Goal: Task Accomplishment & Management: Manage account settings

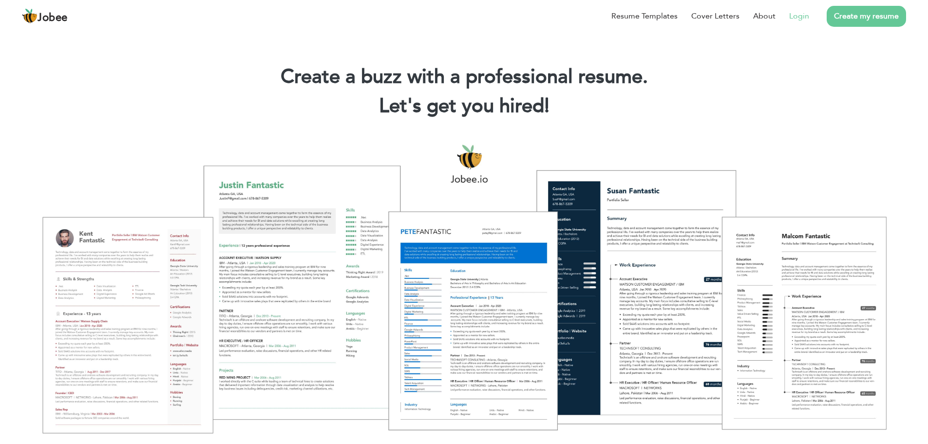
click at [803, 14] on link "Login" at bounding box center [800, 16] width 20 height 12
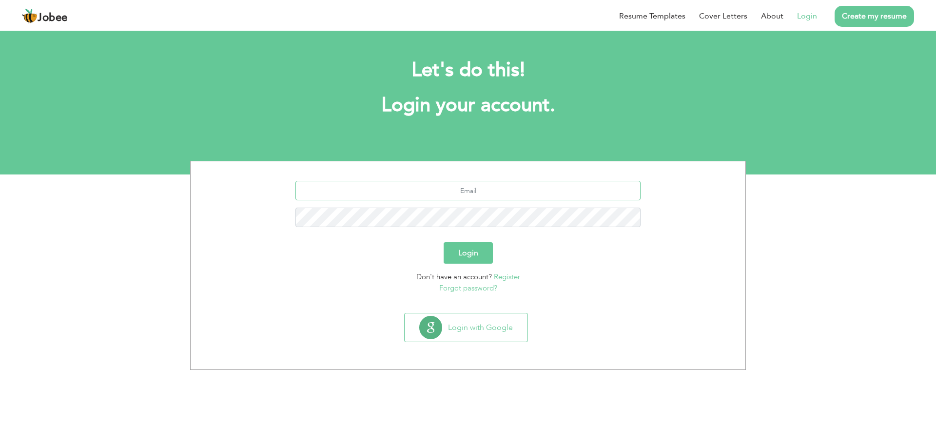
click at [473, 183] on input "text" at bounding box center [468, 190] width 346 height 19
type input "Mahwisharbelo@gmail.com"
click at [444, 242] on button "Login" at bounding box center [468, 252] width 49 height 21
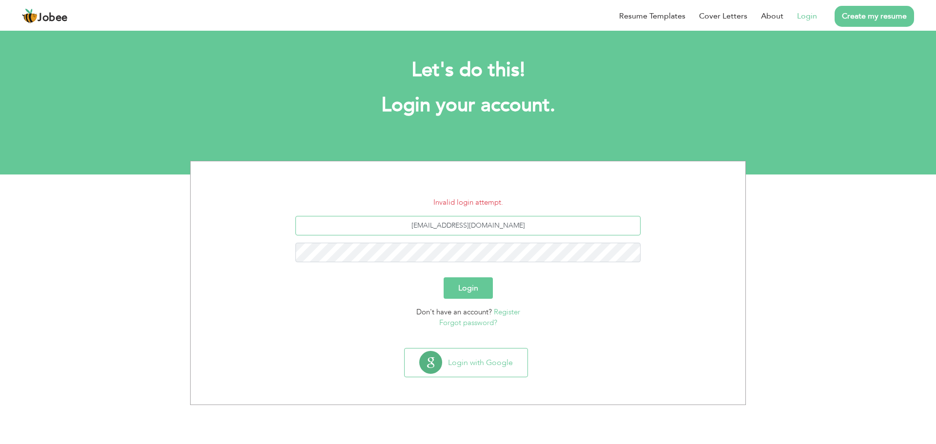
drag, startPoint x: 534, startPoint y: 232, endPoint x: 316, endPoint y: 199, distance: 220.9
click at [316, 199] on form "Invalid login attempt. Mahwisharbelo@gmail.com Login Don't have an account? Reg…" at bounding box center [468, 263] width 540 height 132
click at [476, 226] on input "[EMAIL_ADDRESS][DOMAIN_NAME]" at bounding box center [468, 225] width 346 height 19
click at [470, 225] on input "[EMAIL_ADDRESS][DOMAIN_NAME]" at bounding box center [468, 225] width 346 height 19
type input "Mahwisharbello@gmail.com"
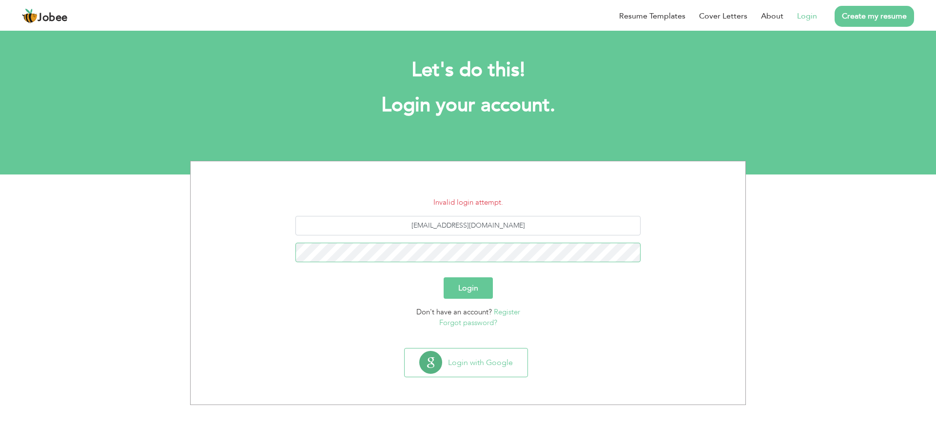
click at [444, 277] on button "Login" at bounding box center [468, 287] width 49 height 21
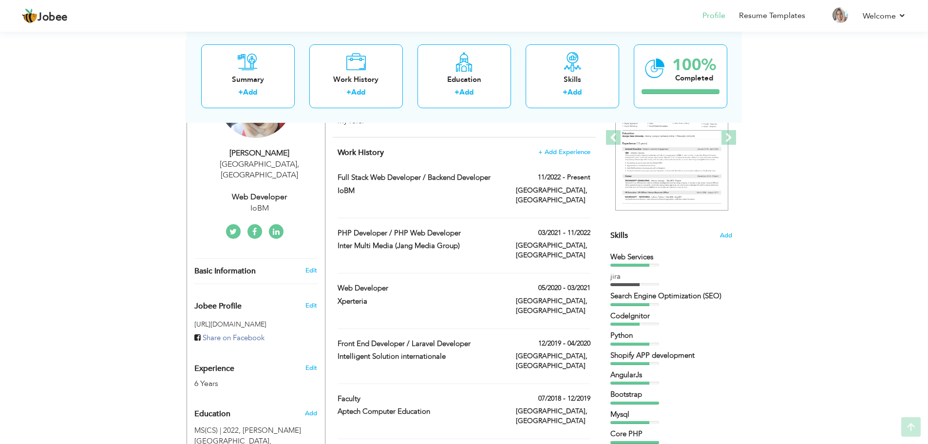
scroll to position [146, 0]
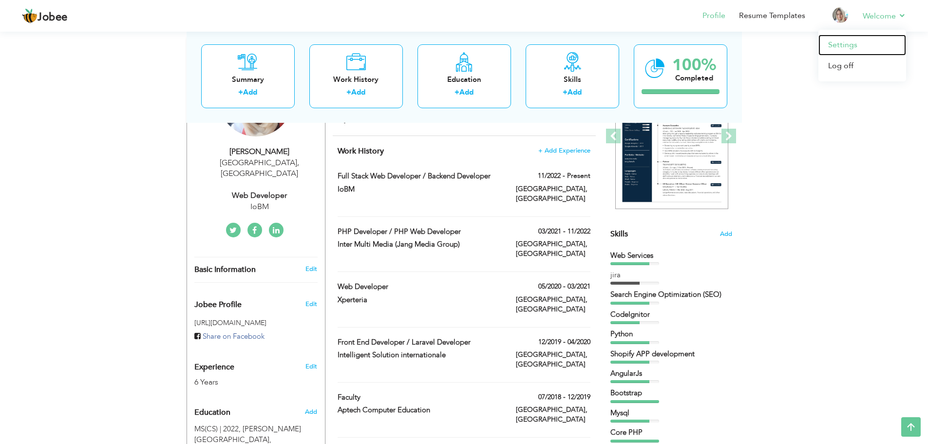
click at [848, 44] on link "Settings" at bounding box center [863, 45] width 88 height 21
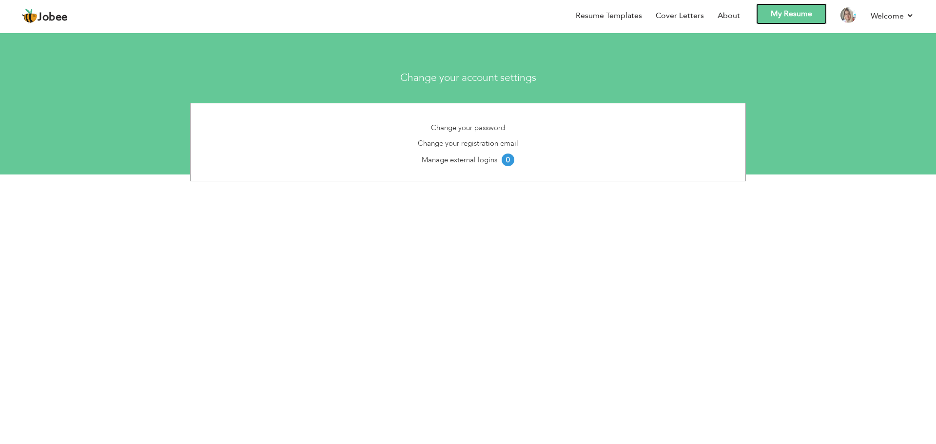
click at [796, 19] on link "My Resume" at bounding box center [791, 13] width 71 height 21
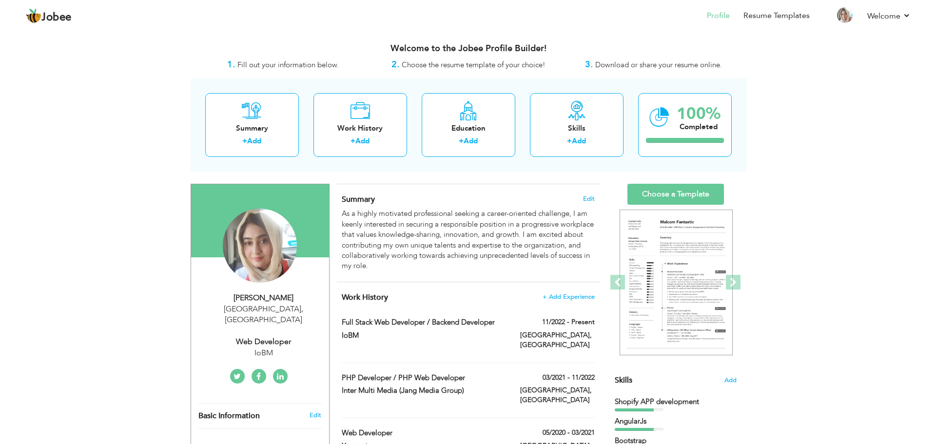
scroll to position [97, 0]
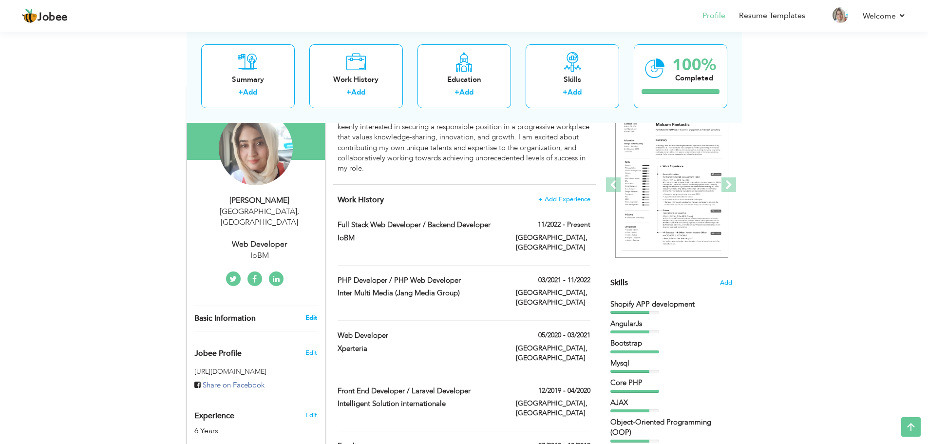
click at [310, 313] on link "Edit" at bounding box center [312, 317] width 12 height 9
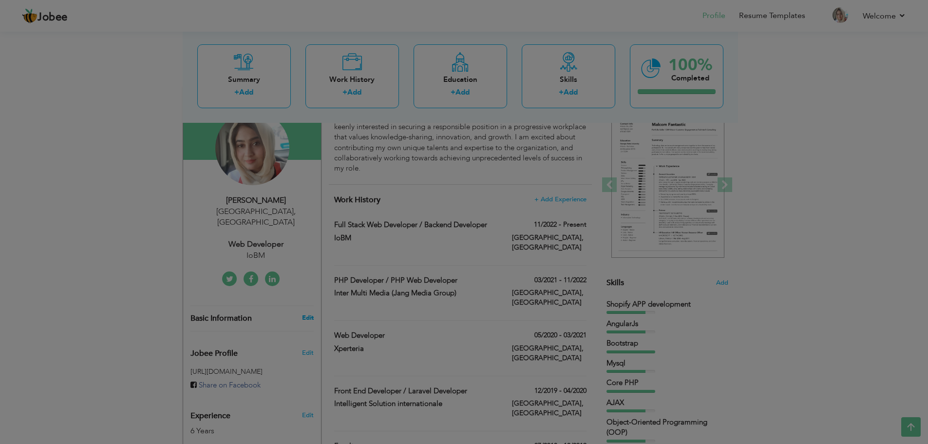
type input "Mahwish"
type input "Mansoor"
type input "03075062101"
select select "number:166"
type input "[GEOGRAPHIC_DATA]"
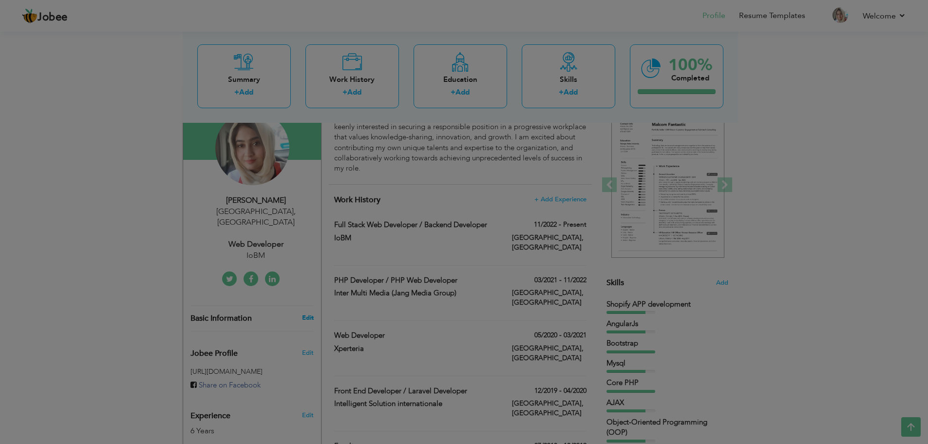
select select "number:8"
type input "IoBM"
type input "Web Developer"
type input "https://www.linkedin.com/in/mahwish-arbello"
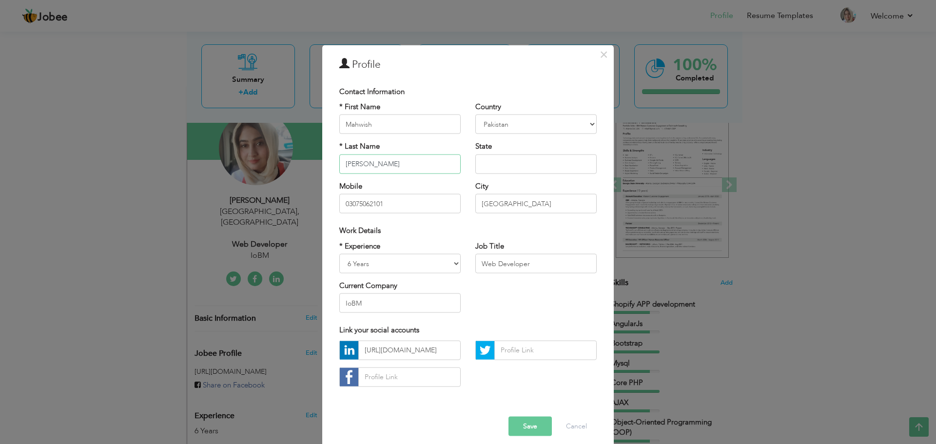
drag, startPoint x: 399, startPoint y: 164, endPoint x: 283, endPoint y: 167, distance: 115.6
click at [283, 167] on div "× Profile Contact Information * First Name Mahwish * Last Name Angola" at bounding box center [468, 222] width 936 height 444
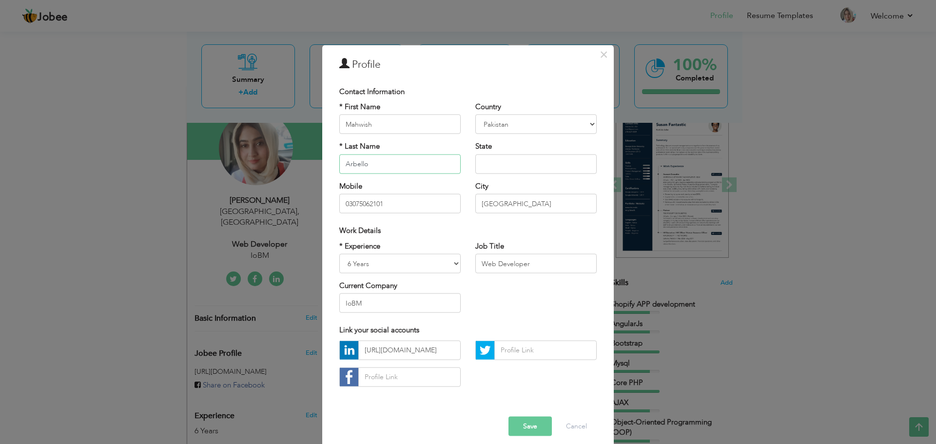
type input "arbello"
type input "mahwish"
type input "[GEOGRAPHIC_DATA]"
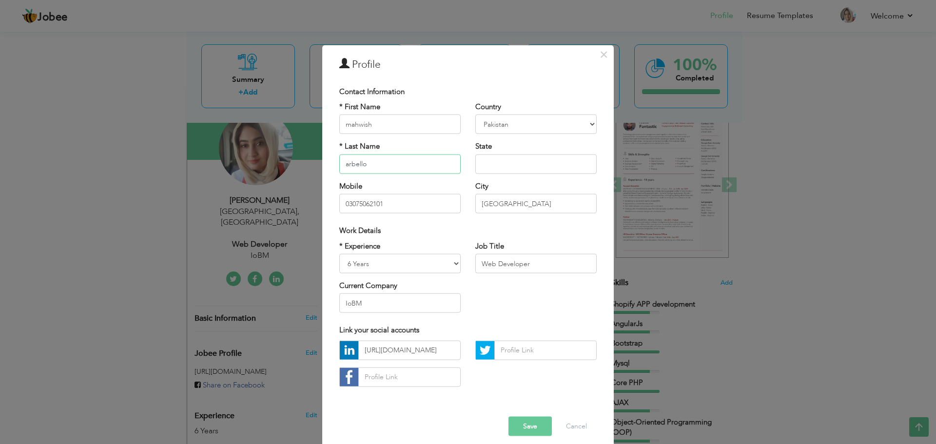
drag, startPoint x: 345, startPoint y: 162, endPoint x: 333, endPoint y: 164, distance: 11.9
click at [333, 164] on div "* First Name mahwish * Last Name arbello Mobile 03075062101" at bounding box center [400, 161] width 136 height 119
type input "Arbello"
click at [482, 166] on input "text" at bounding box center [535, 163] width 121 height 19
click at [493, 264] on input "Web Developer" at bounding box center [535, 263] width 121 height 19
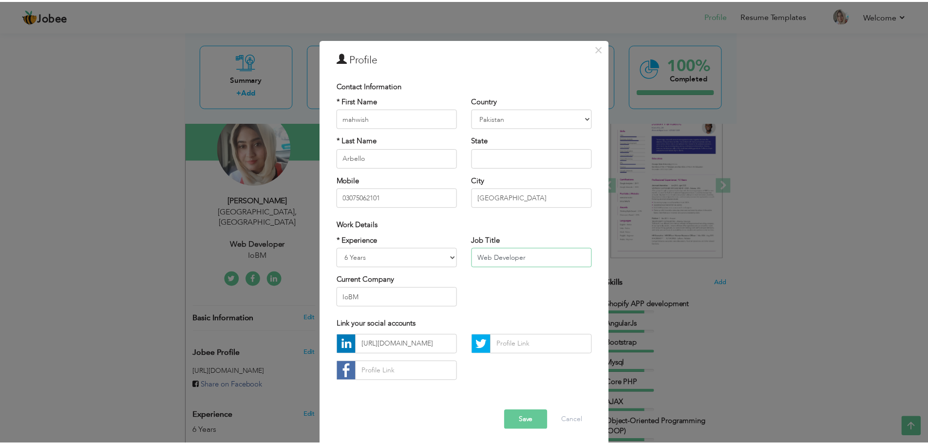
scroll to position [9, 0]
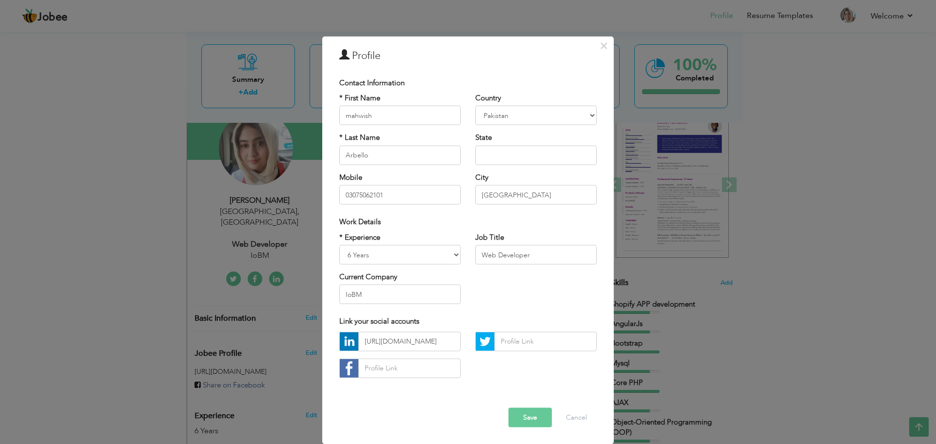
click at [525, 424] on button "Save" at bounding box center [529, 416] width 43 height 19
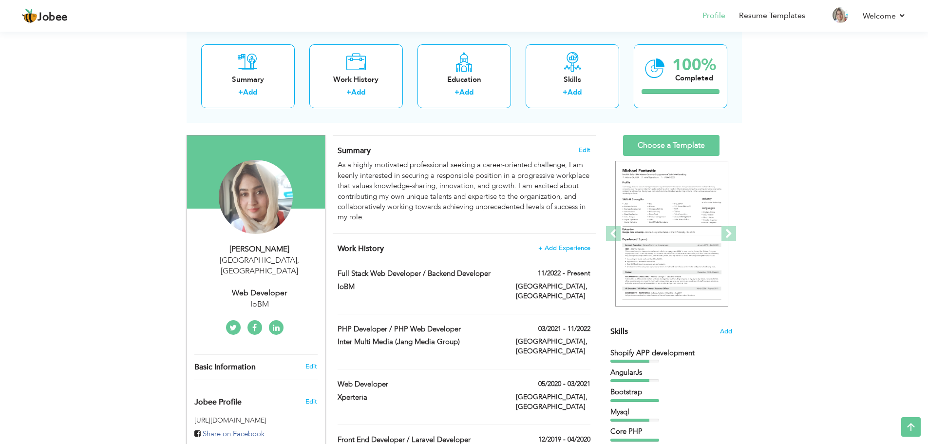
scroll to position [0, 0]
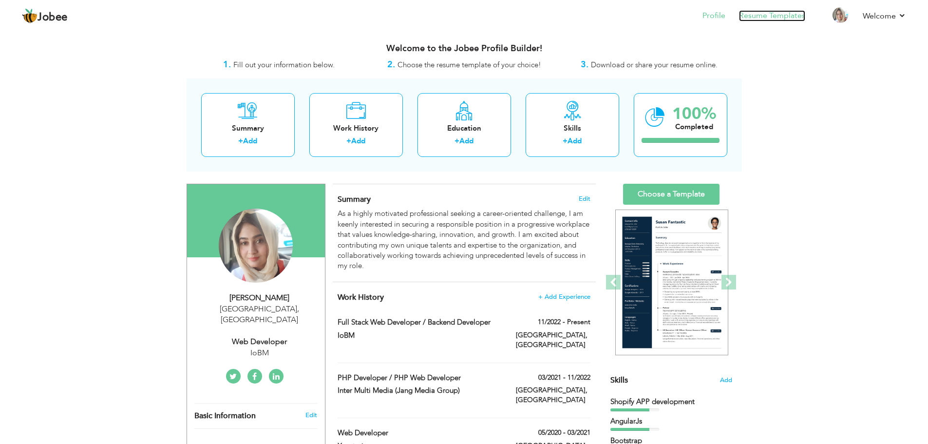
click at [750, 17] on link "Resume Templates" at bounding box center [772, 15] width 66 height 11
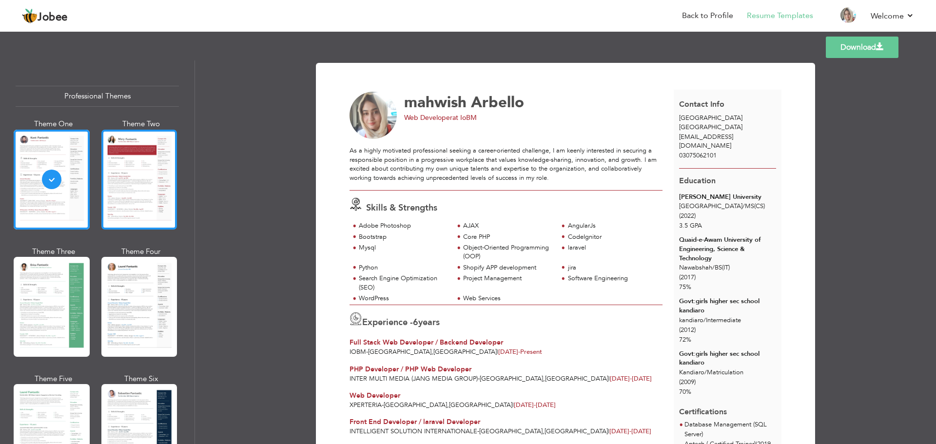
scroll to position [49, 0]
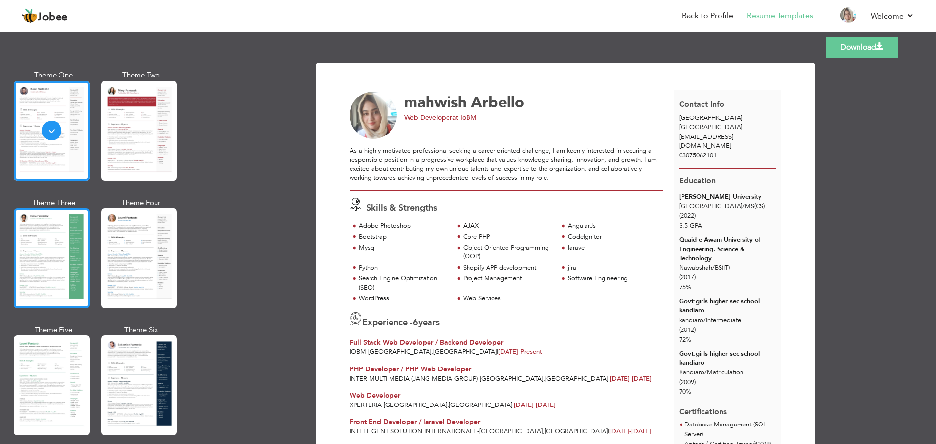
click at [69, 237] on div at bounding box center [52, 258] width 76 height 100
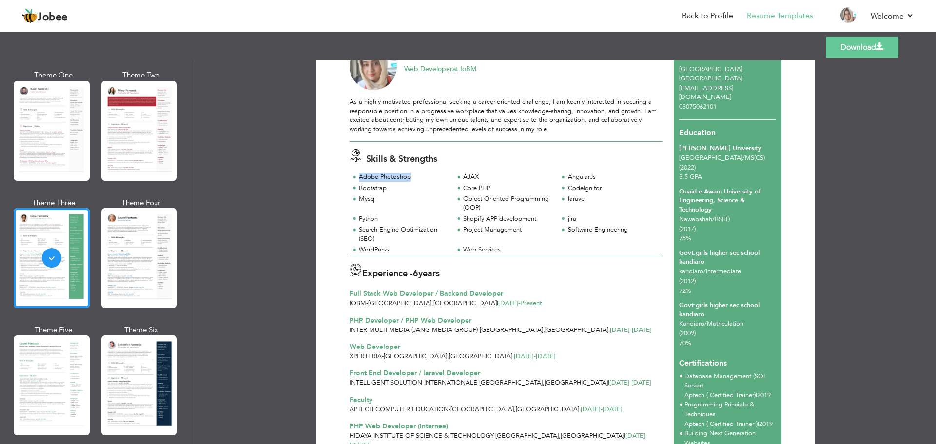
drag, startPoint x: 358, startPoint y: 179, endPoint x: 423, endPoint y: 179, distance: 65.3
click at [423, 179] on div "Adobe Photoshop" at bounding box center [403, 177] width 89 height 9
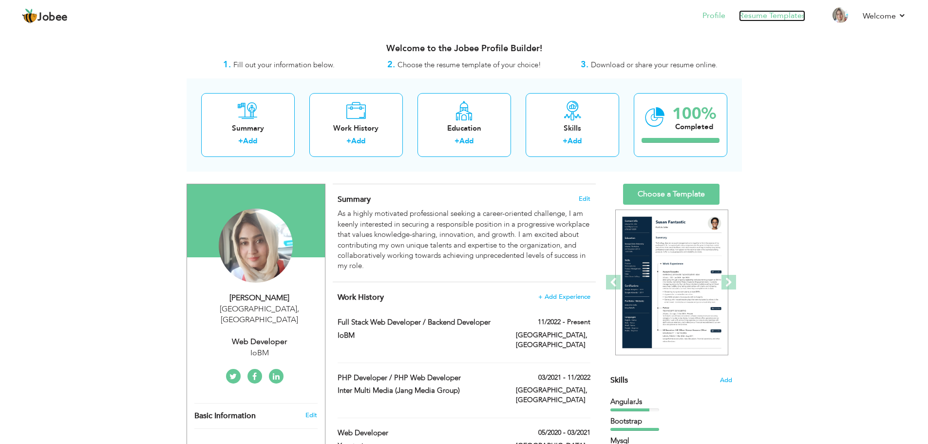
click at [781, 19] on link "Resume Templates" at bounding box center [772, 15] width 66 height 11
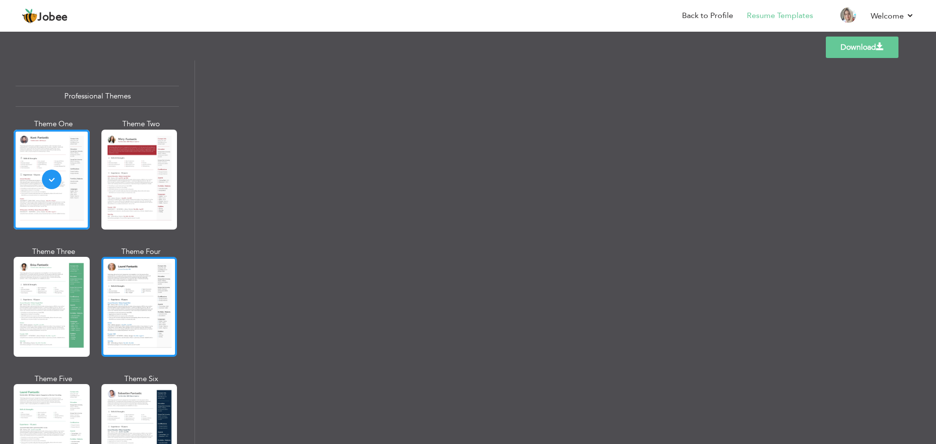
click at [165, 299] on div at bounding box center [139, 307] width 76 height 100
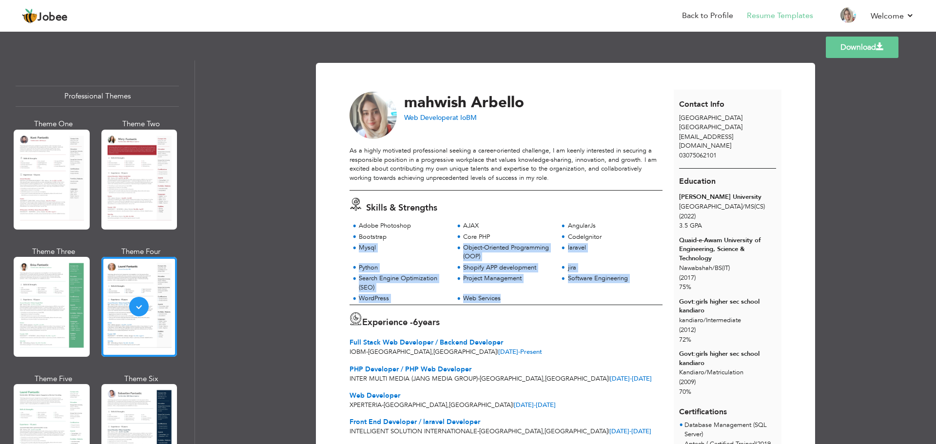
drag, startPoint x: 359, startPoint y: 251, endPoint x: 533, endPoint y: 299, distance: 180.1
click at [533, 299] on div "Adobe Photoshop AJAX AngularJs Bootstrap Core PHP Mysql" at bounding box center [505, 262] width 313 height 83
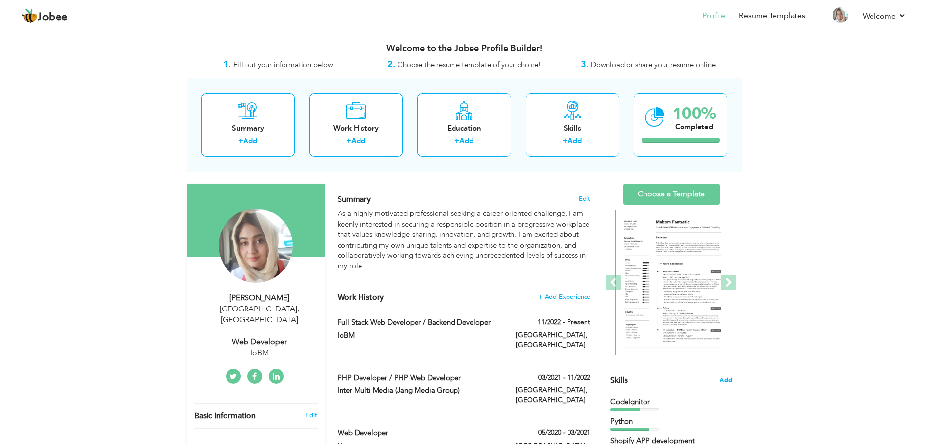
click at [729, 378] on span "Add" at bounding box center [726, 380] width 13 height 9
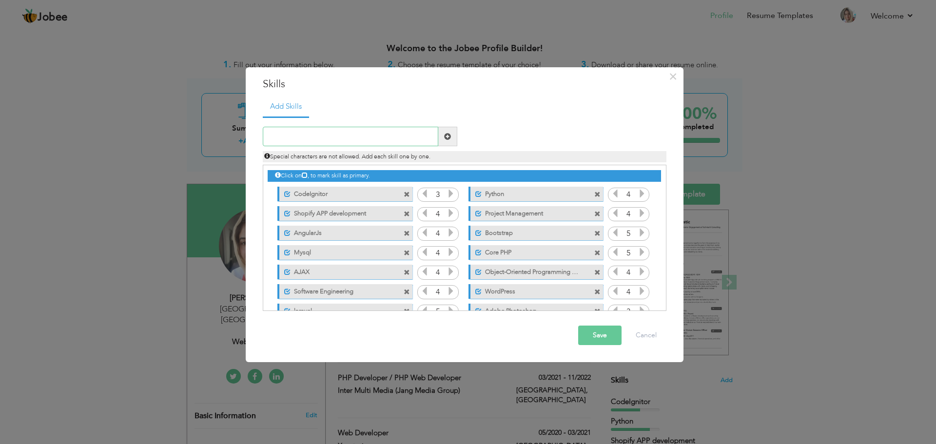
click at [323, 137] on input "text" at bounding box center [350, 136] width 175 height 19
type input "I"
type input "B"
click at [446, 138] on span at bounding box center [447, 136] width 7 height 7
click at [372, 142] on input "text" at bounding box center [350, 136] width 175 height 19
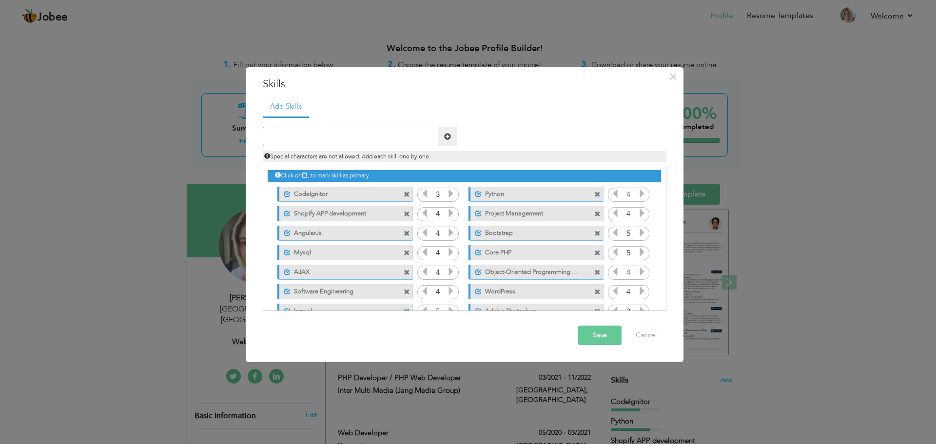
type input "b"
type input "g"
paste input "bitbucket"
type input "bitbucket"
click at [449, 137] on span at bounding box center [447, 136] width 7 height 7
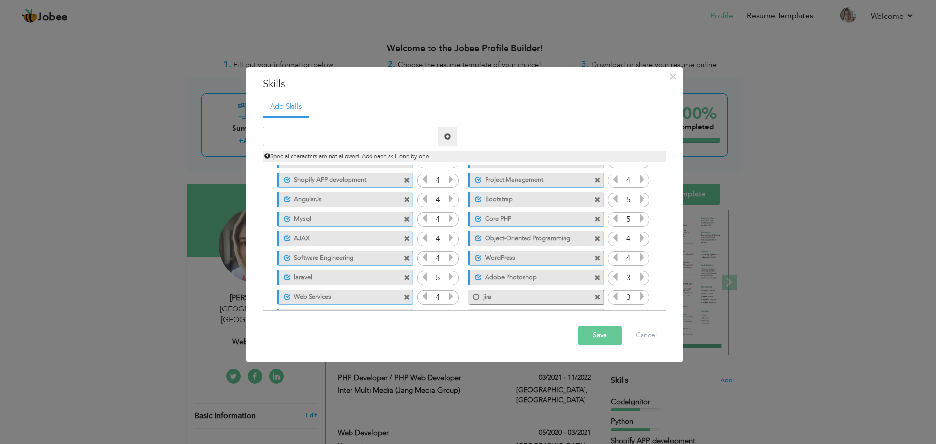
scroll to position [61, 0]
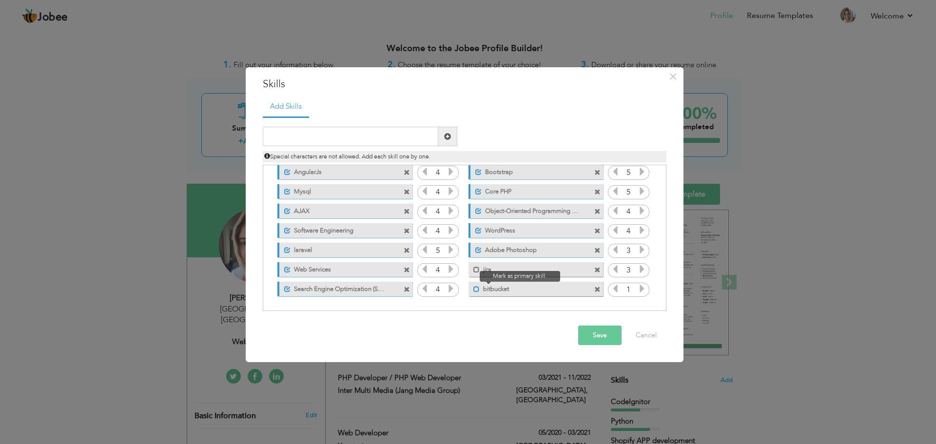
click at [474, 290] on span at bounding box center [476, 289] width 6 height 6
click at [475, 269] on span at bounding box center [476, 270] width 6 height 6
click at [638, 290] on icon at bounding box center [642, 288] width 9 height 9
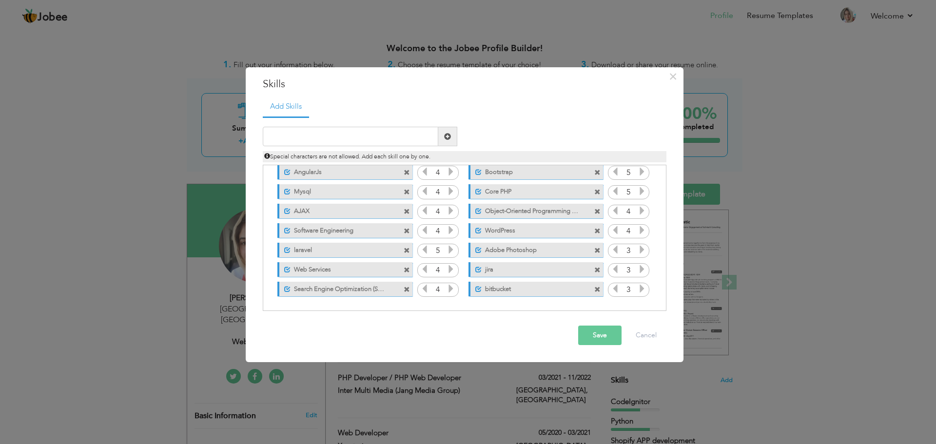
click at [638, 290] on icon at bounding box center [642, 288] width 9 height 9
click at [612, 287] on icon at bounding box center [615, 288] width 9 height 9
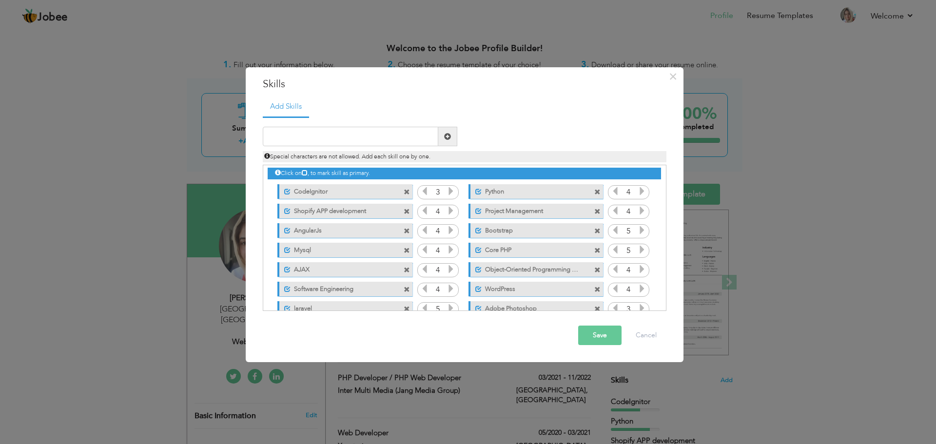
scroll to position [0, 0]
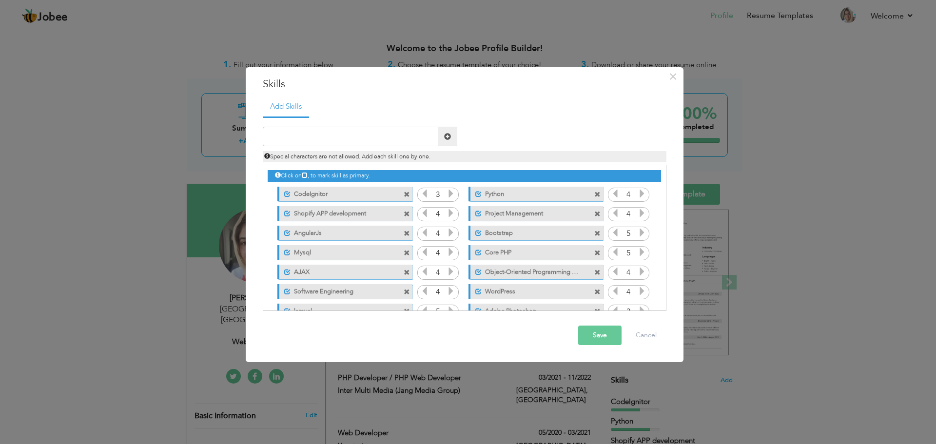
drag, startPoint x: 378, startPoint y: 193, endPoint x: 483, endPoint y: 201, distance: 105.6
click at [483, 201] on div "Click on , to mark skill as primary. Unmark as primary skill. CodeIgnitor 3 Pyt…" at bounding box center [464, 262] width 393 height 194
drag, startPoint x: 346, startPoint y: 192, endPoint x: 286, endPoint y: 191, distance: 60.4
click at [362, 199] on div "Unmark as primary skill. CodeIgnitor" at bounding box center [344, 194] width 135 height 15
click at [308, 174] on icon at bounding box center [305, 175] width 6 height 6
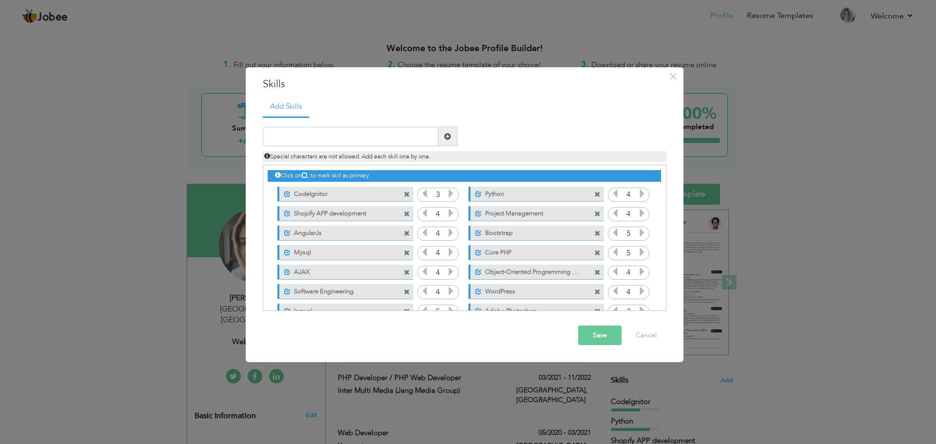
click at [308, 177] on icon at bounding box center [305, 175] width 6 height 6
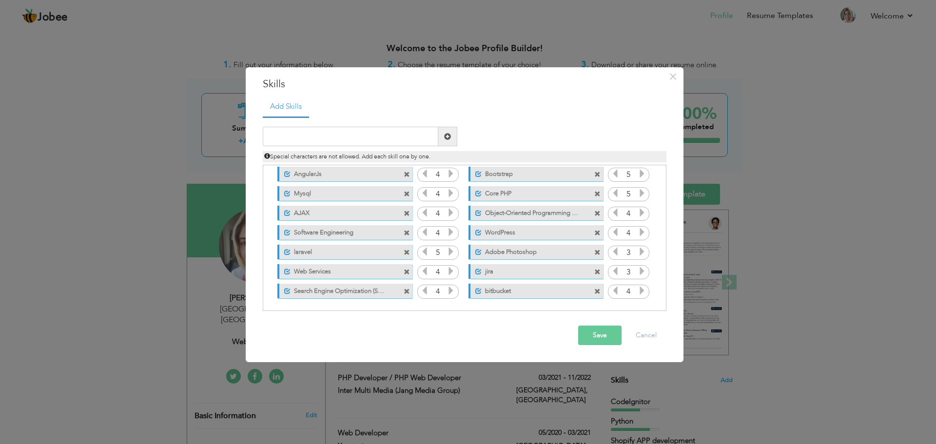
scroll to position [61, 0]
click at [476, 289] on span at bounding box center [478, 289] width 6 height 6
click at [476, 289] on span at bounding box center [476, 289] width 6 height 6
click at [476, 250] on span at bounding box center [478, 250] width 6 height 6
click at [603, 336] on button "Save" at bounding box center [599, 335] width 43 height 19
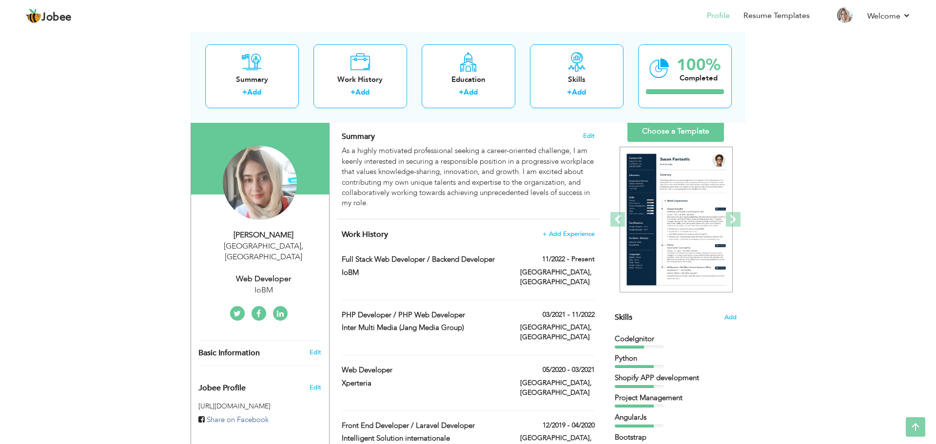
scroll to position [0, 0]
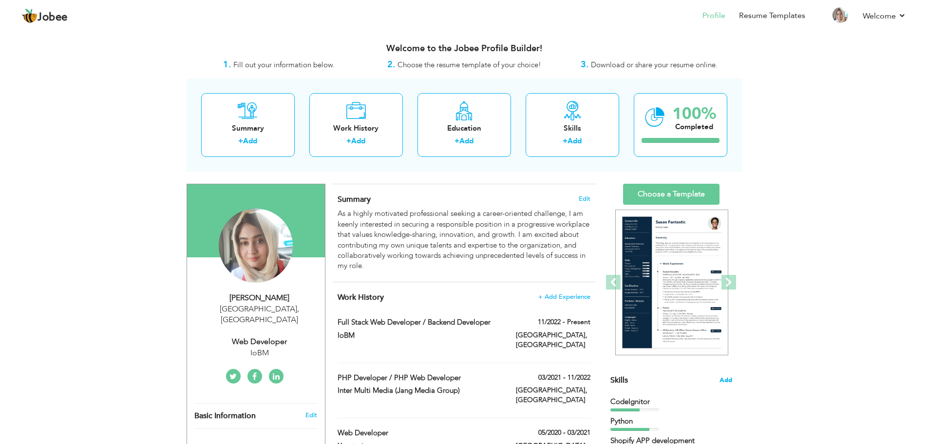
click at [726, 379] on span "Add" at bounding box center [726, 380] width 13 height 9
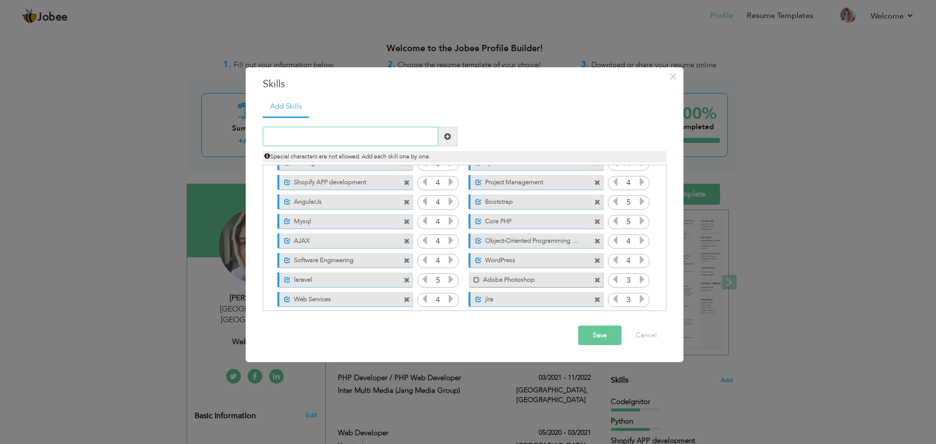
scroll to position [61, 0]
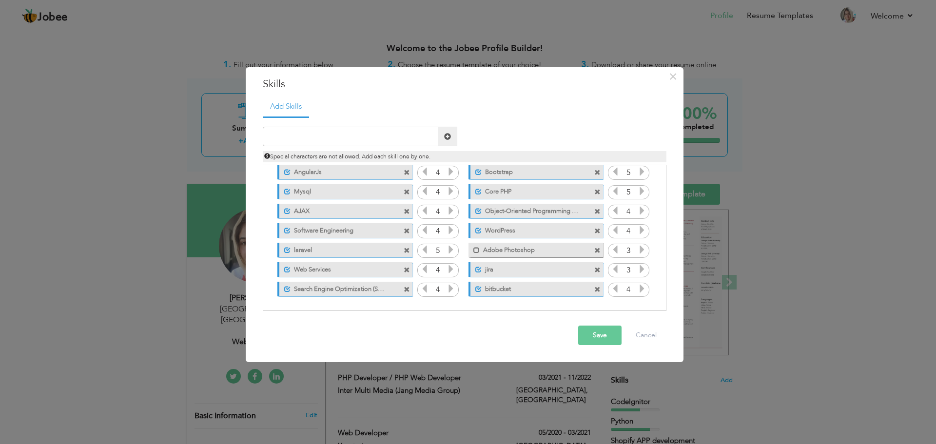
click at [597, 251] on span at bounding box center [597, 251] width 6 height 6
click at [598, 334] on button "Save" at bounding box center [599, 335] width 43 height 19
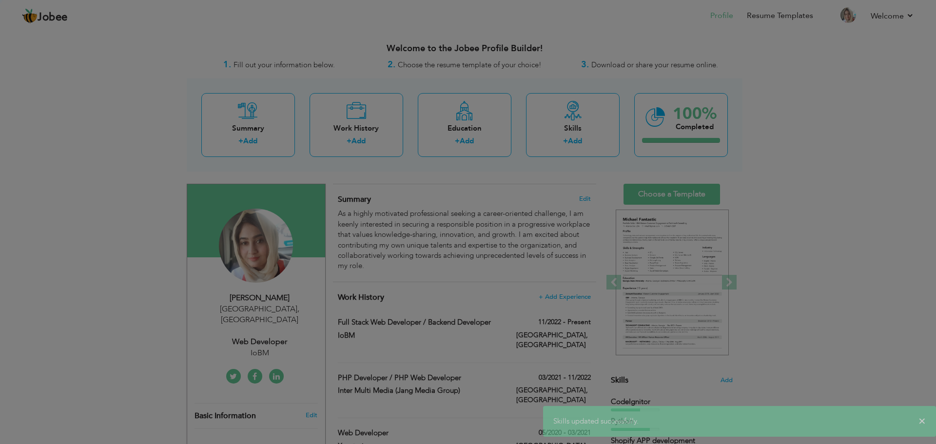
scroll to position [0, 0]
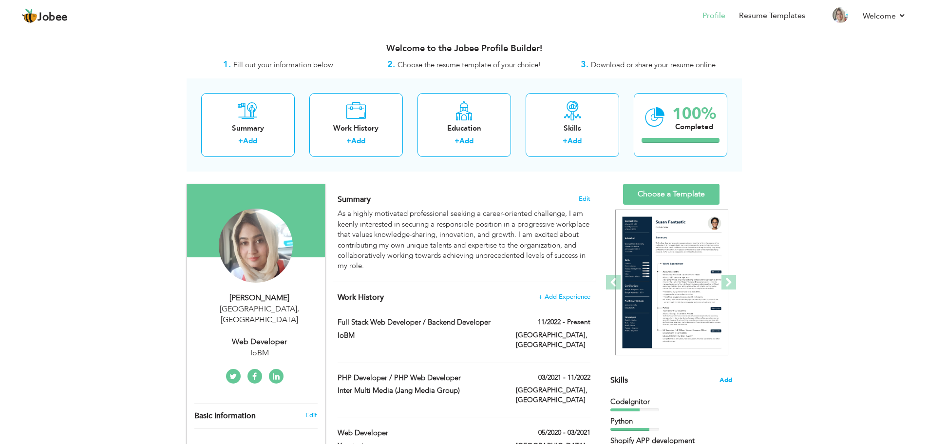
click at [724, 380] on span "Add" at bounding box center [726, 380] width 13 height 9
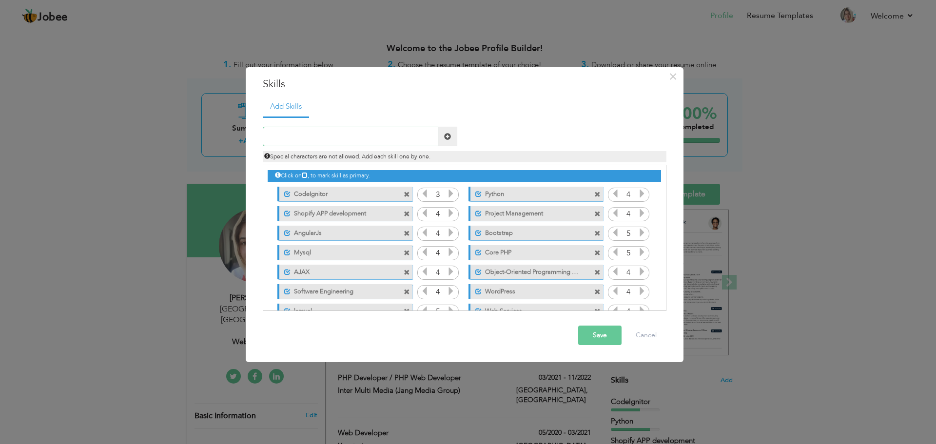
paste input "PostgreSQL"
type input "PostgreSQL"
click at [448, 138] on span at bounding box center [447, 136] width 7 height 7
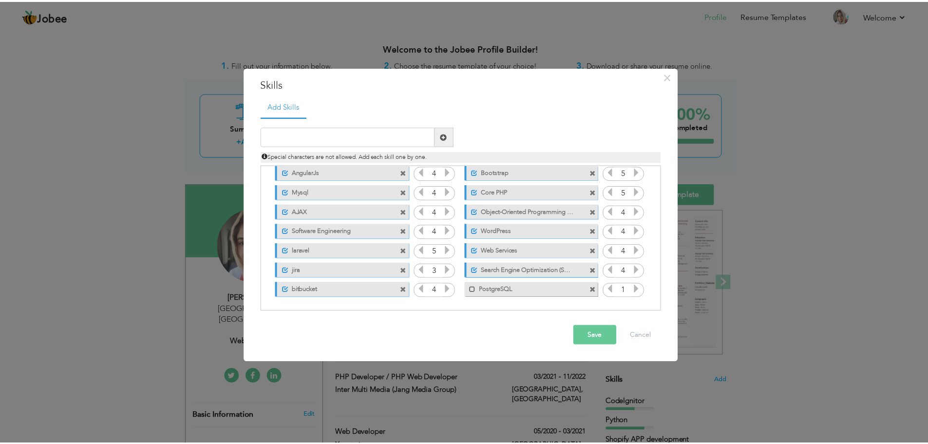
scroll to position [61, 0]
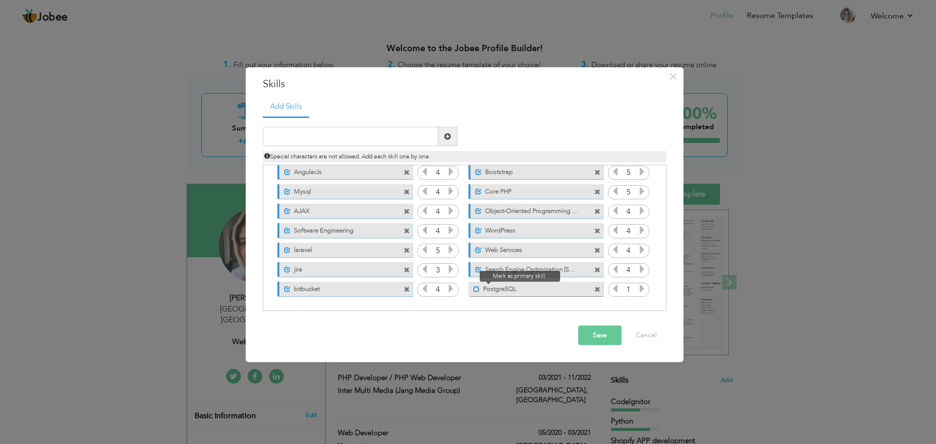
click at [476, 289] on span at bounding box center [476, 289] width 6 height 6
click at [640, 289] on icon at bounding box center [642, 288] width 9 height 9
click at [604, 336] on button "Save" at bounding box center [599, 335] width 43 height 19
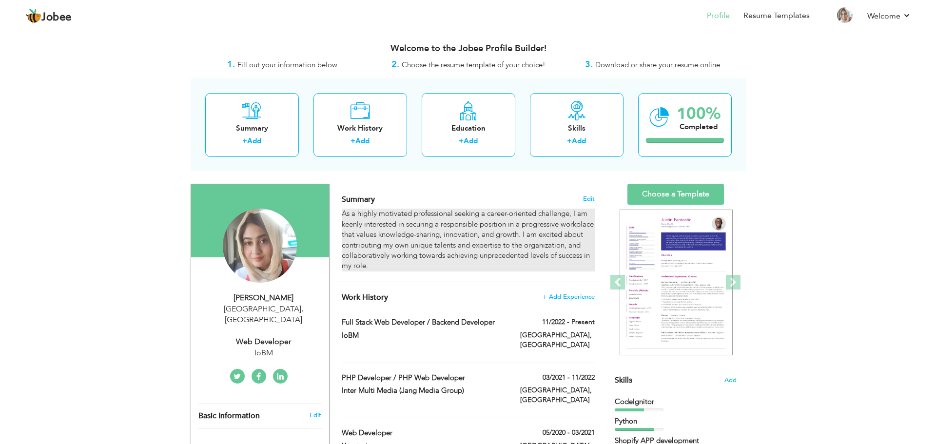
scroll to position [0, 0]
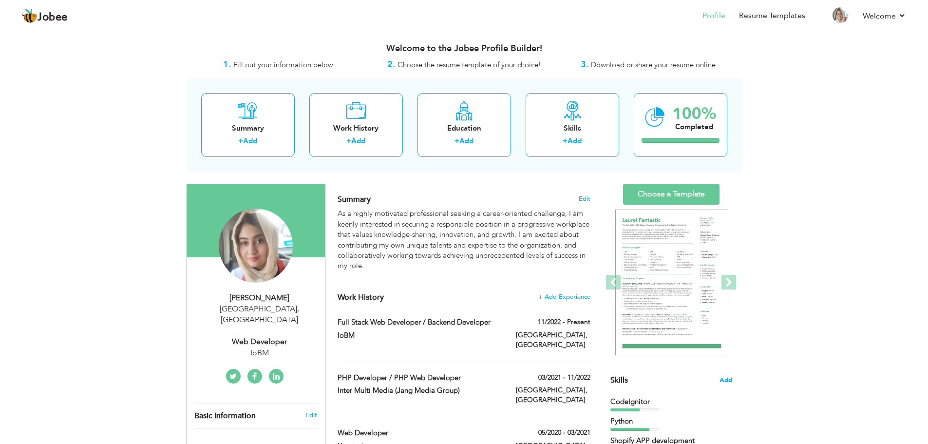
click at [724, 380] on span "Add" at bounding box center [726, 380] width 13 height 9
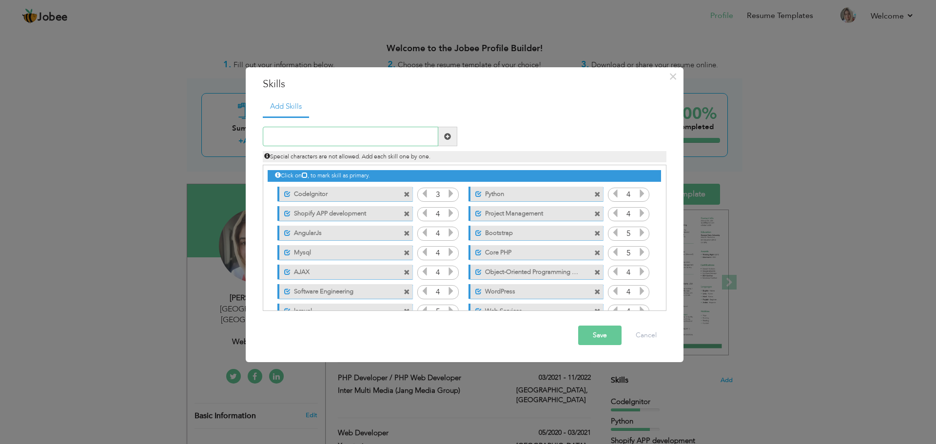
paste input "Queues/Jobs/Scheduling"
type input "Queues/Jobs/Scheduling"
click at [449, 135] on span at bounding box center [447, 136] width 7 height 7
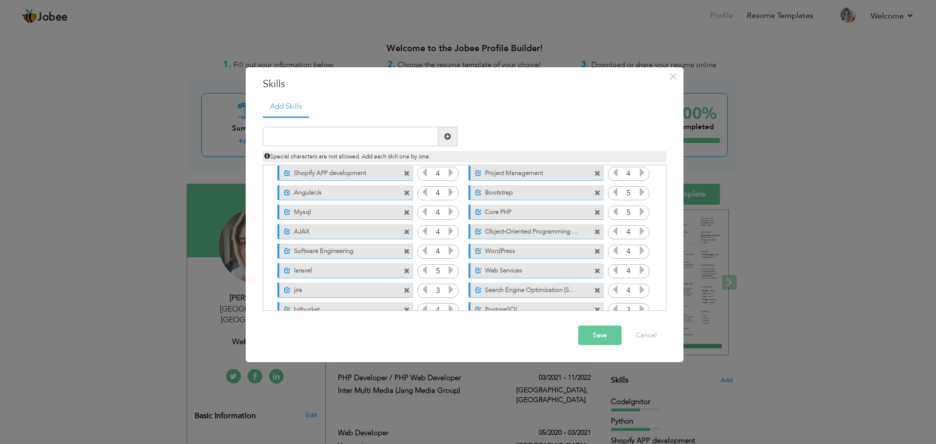
scroll to position [80, 0]
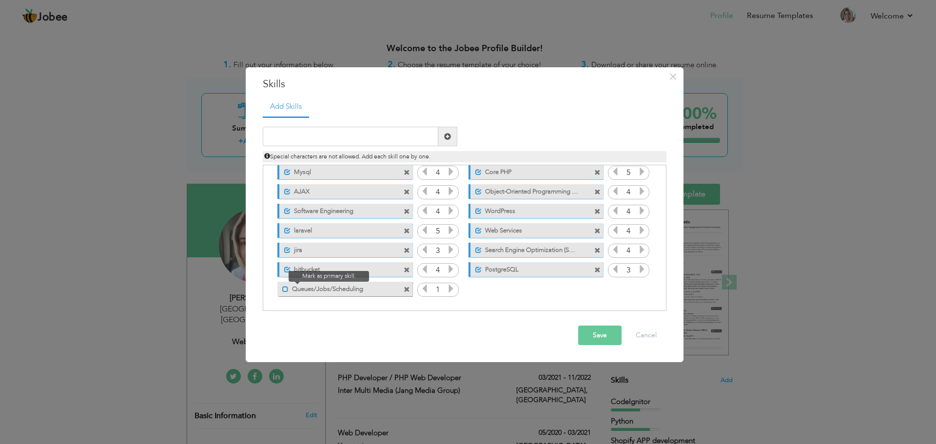
click at [288, 288] on span at bounding box center [285, 289] width 6 height 6
click at [449, 288] on icon at bounding box center [450, 288] width 9 height 9
click at [449, 289] on icon at bounding box center [450, 288] width 9 height 9
click at [450, 290] on icon at bounding box center [450, 288] width 9 height 9
click at [420, 289] on icon at bounding box center [424, 288] width 9 height 9
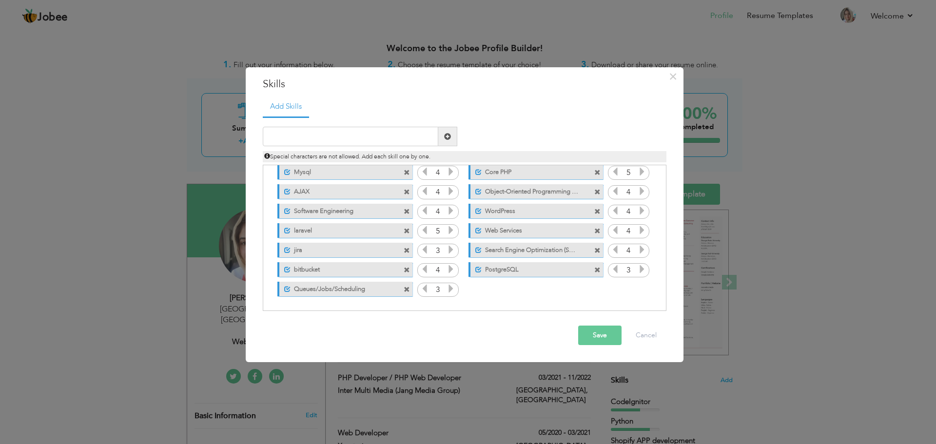
click at [601, 335] on button "Save" at bounding box center [599, 335] width 43 height 19
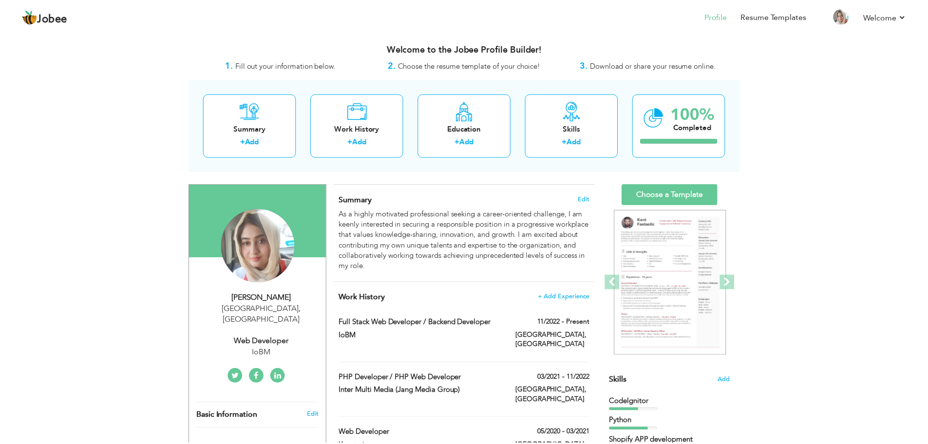
scroll to position [0, 0]
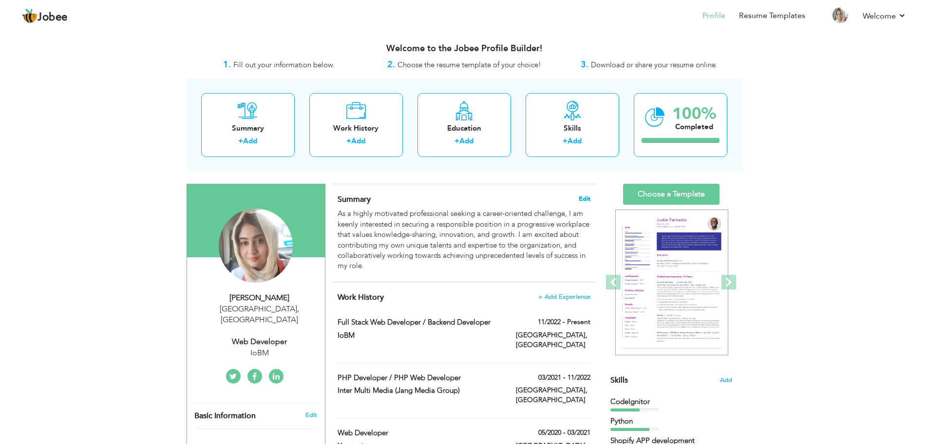
click at [588, 202] on span "Edit" at bounding box center [585, 198] width 12 height 7
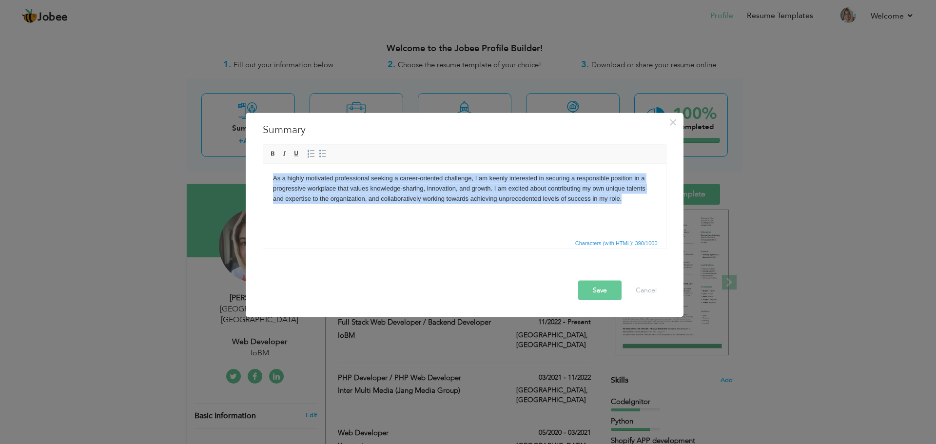
drag, startPoint x: 626, startPoint y: 197, endPoint x: 459, endPoint y: 340, distance: 219.9
click at [263, 176] on html "As a highly motivated professional seeking a career-oriented challenge, I am ke…" at bounding box center [464, 188] width 403 height 50
click at [346, 213] on html "As a highly motivated professional seeking a career-oriented challenge, I am ke…" at bounding box center [464, 188] width 403 height 50
drag, startPoint x: 626, startPoint y: 200, endPoint x: 473, endPoint y: 342, distance: 209.0
click at [263, 179] on html "As a highly motivated professional seeking a career-oriented challenge, I am ke…" at bounding box center [464, 188] width 403 height 50
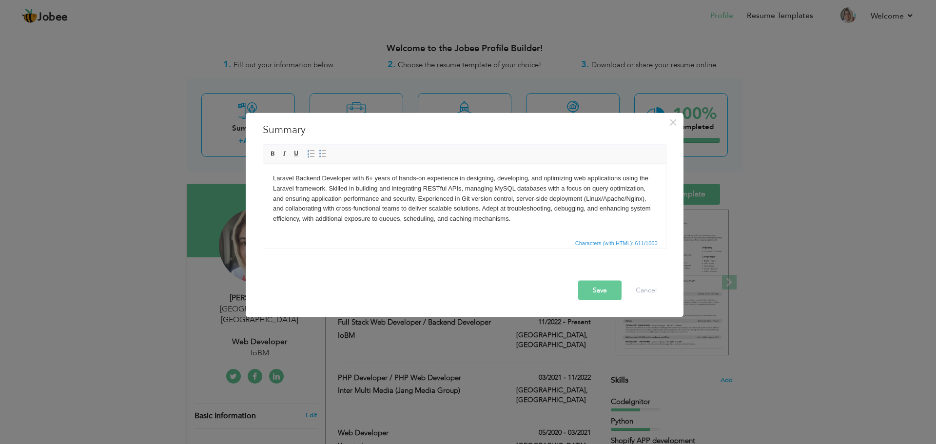
click at [396, 189] on body "Laravel Backend Developer with 6+ years of hands-on experience in designing, de…" at bounding box center [463, 198] width 383 height 51
click at [604, 287] on button "Save" at bounding box center [599, 289] width 43 height 19
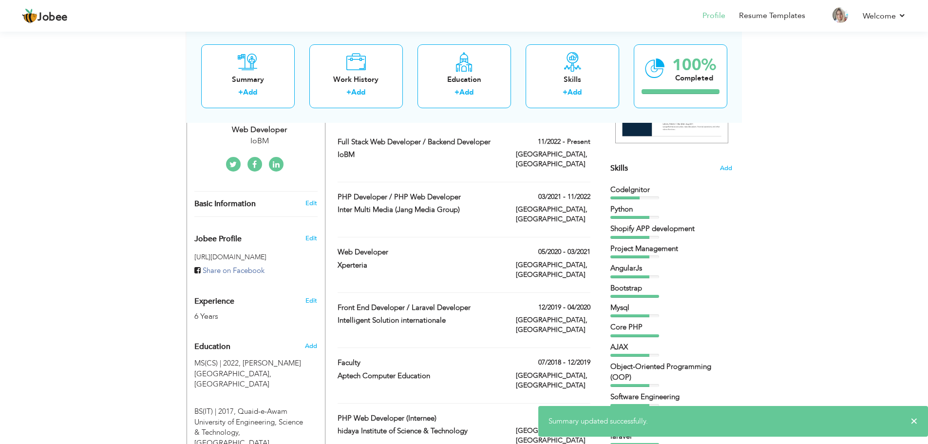
scroll to position [195, 0]
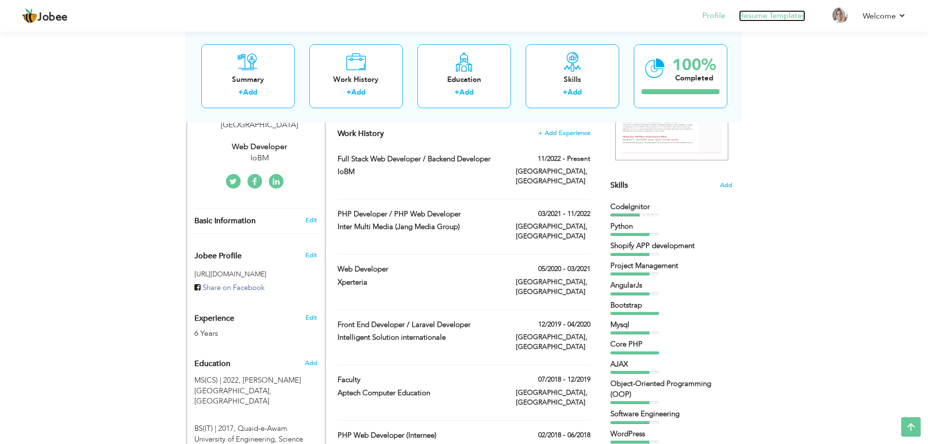
click at [760, 18] on link "Resume Templates" at bounding box center [772, 15] width 66 height 11
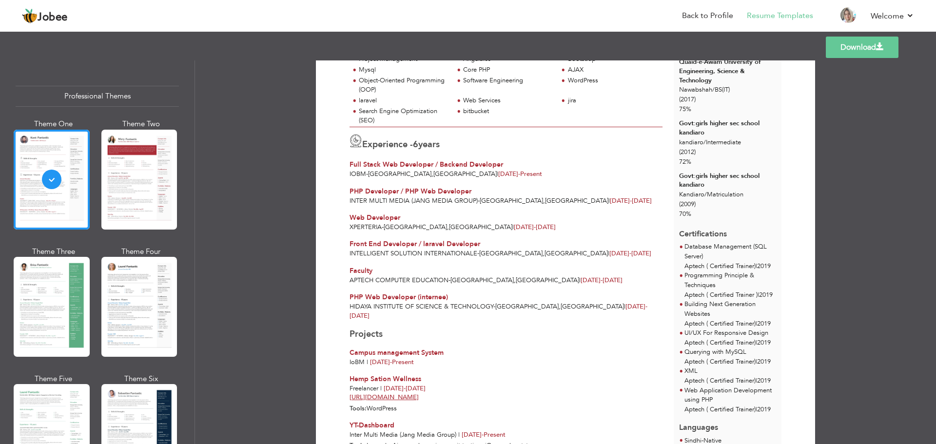
scroll to position [195, 0]
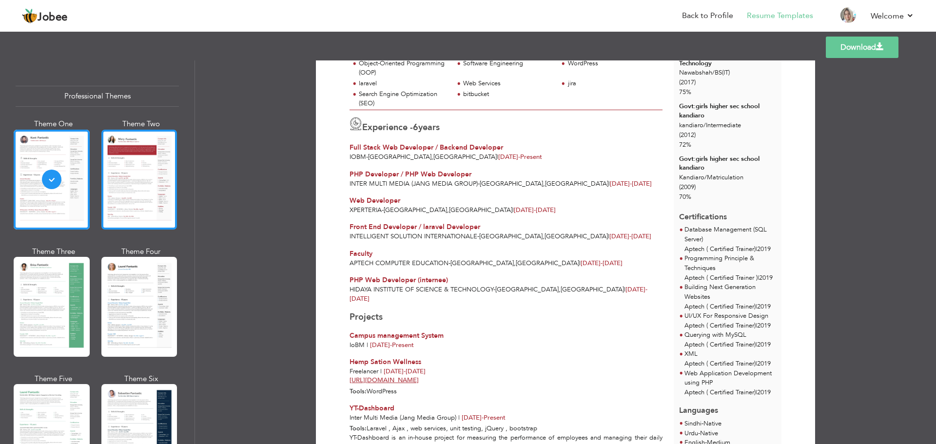
click at [137, 191] on div at bounding box center [139, 180] width 76 height 100
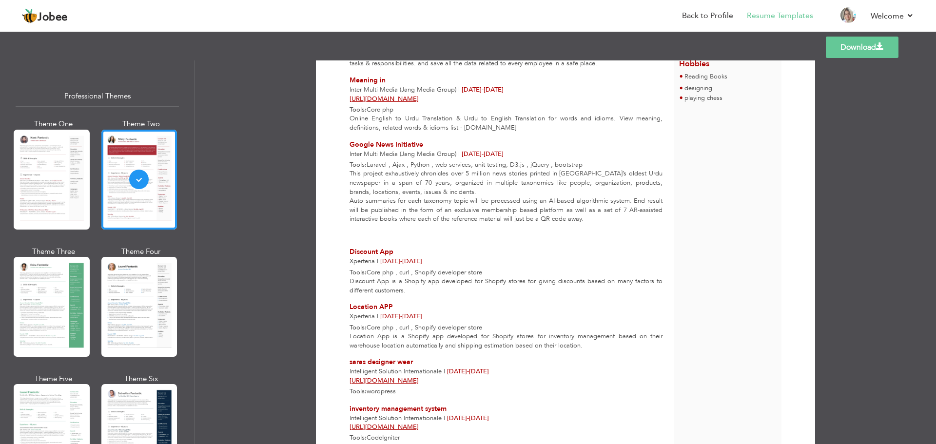
scroll to position [640, 0]
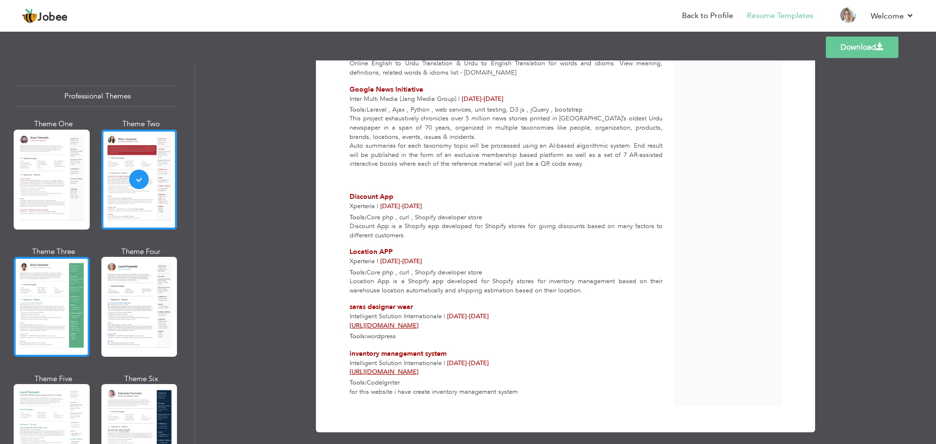
click at [32, 304] on div at bounding box center [52, 307] width 76 height 100
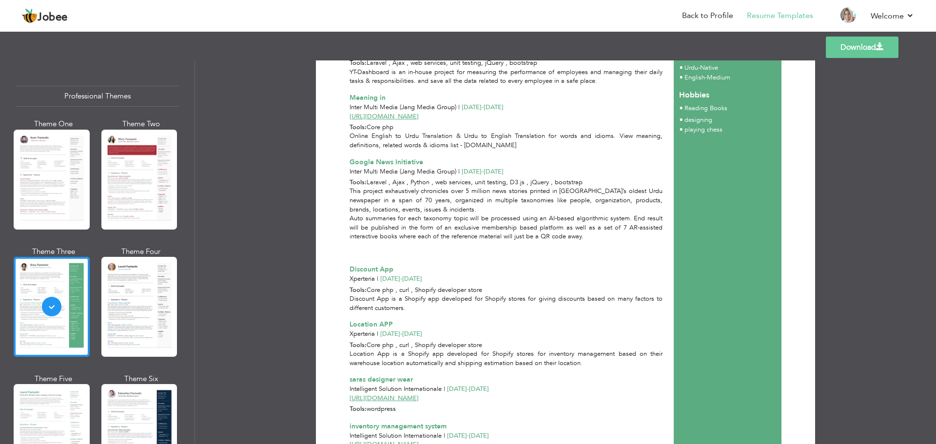
scroll to position [633, 0]
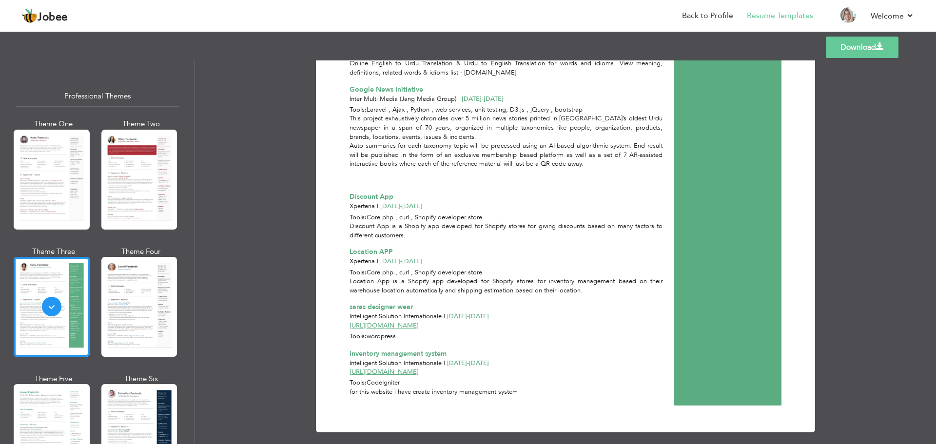
click at [153, 289] on div at bounding box center [139, 307] width 76 height 100
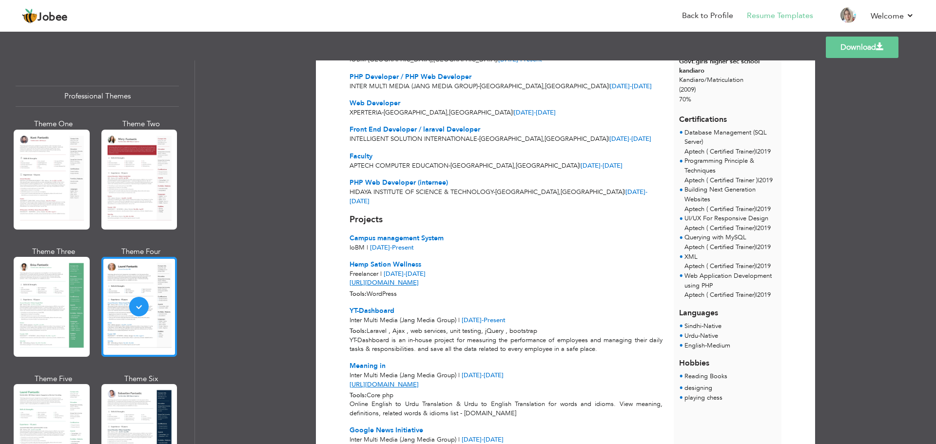
scroll to position [146, 0]
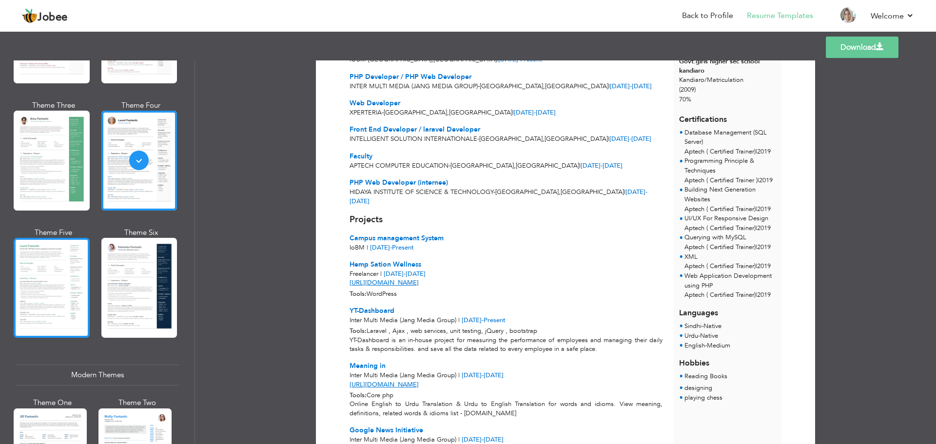
click at [56, 289] on div at bounding box center [52, 288] width 76 height 100
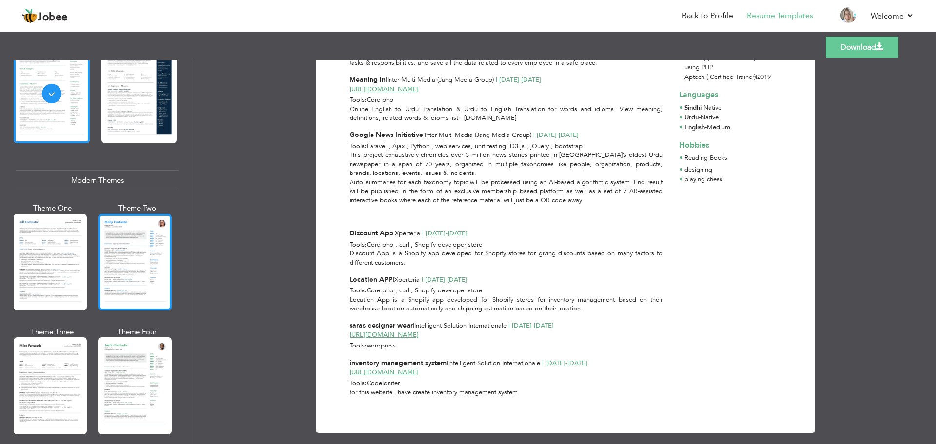
scroll to position [341, 0]
click at [131, 274] on div at bounding box center [134, 261] width 73 height 97
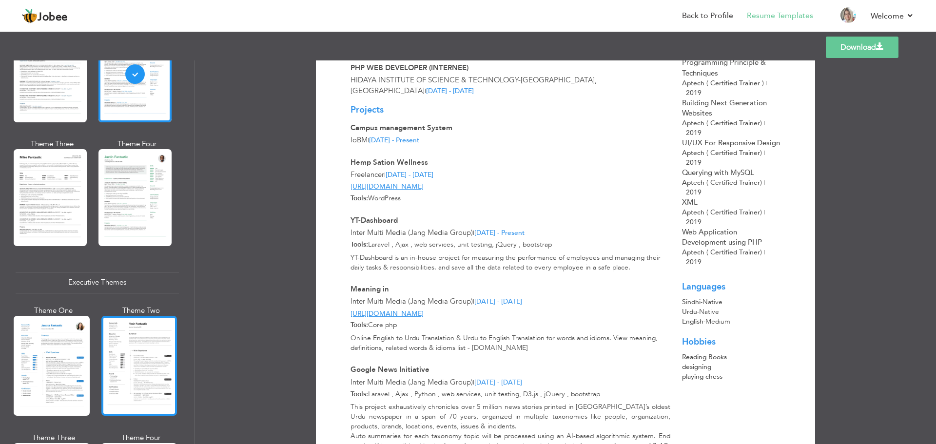
scroll to position [585, 0]
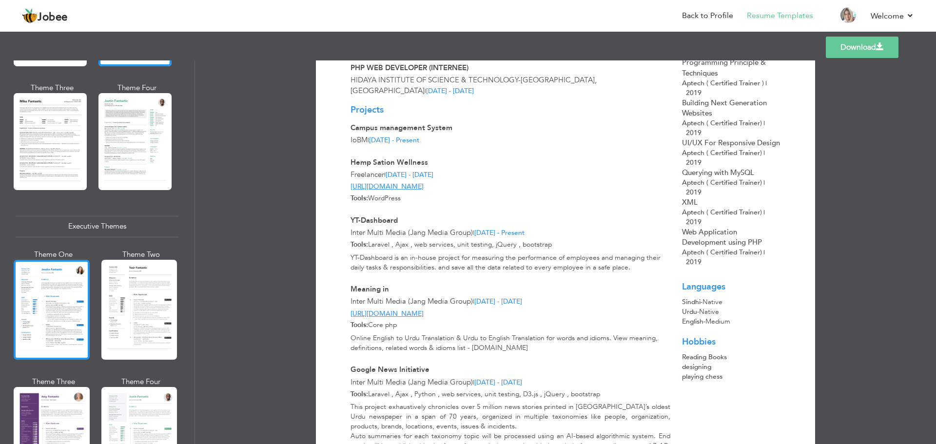
click at [76, 331] on div at bounding box center [52, 310] width 76 height 100
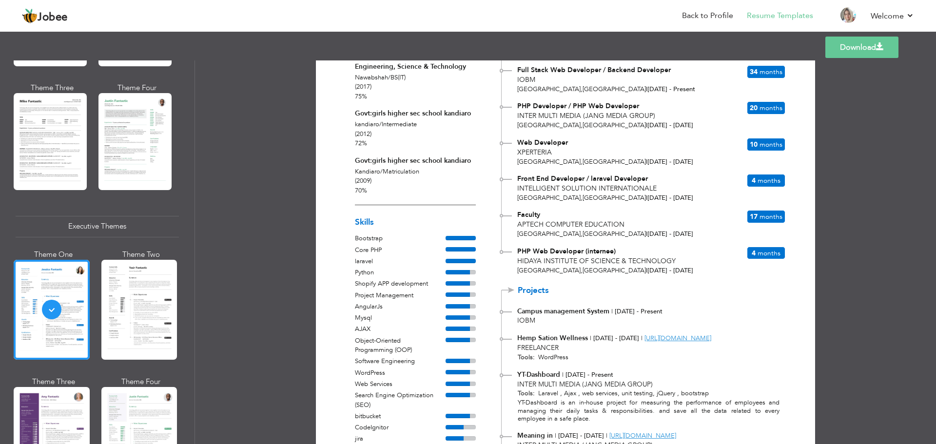
scroll to position [195, 0]
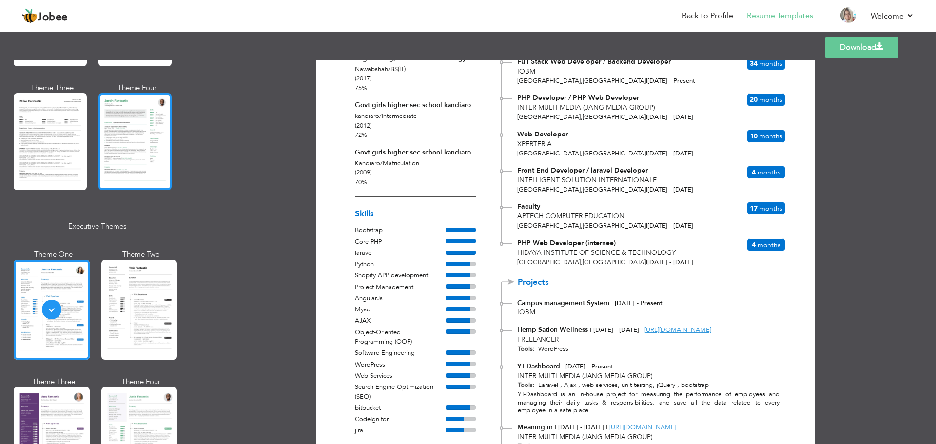
click at [155, 129] on div at bounding box center [134, 141] width 73 height 97
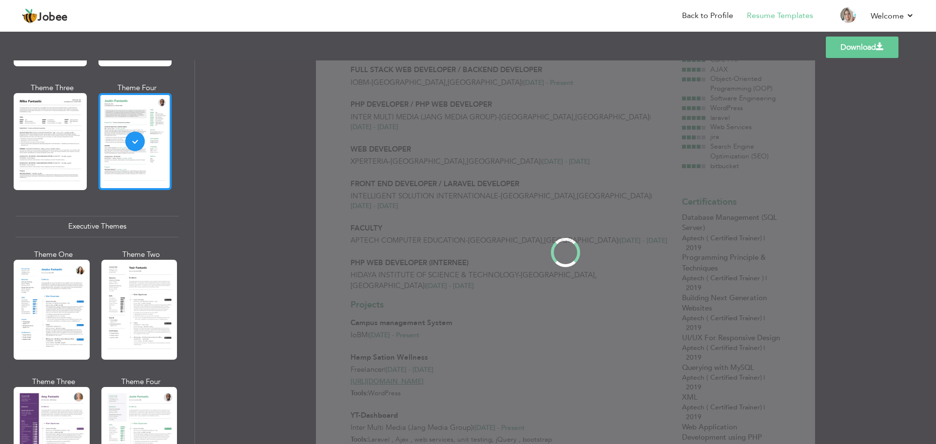
scroll to position [0, 0]
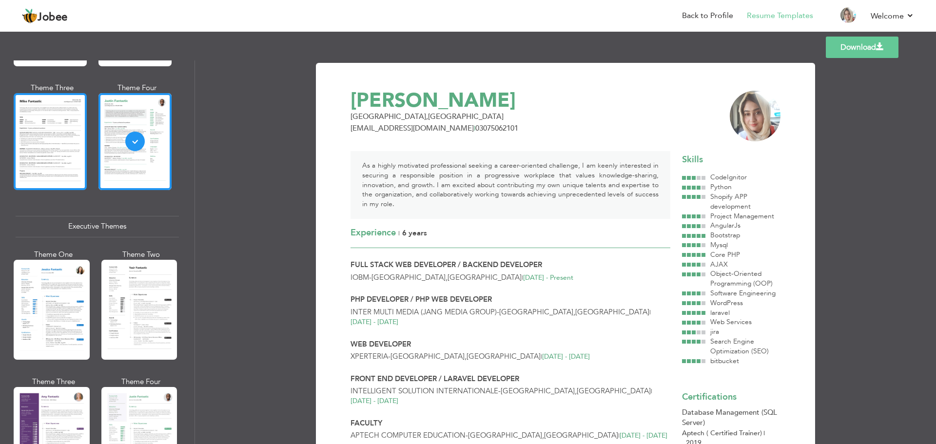
click at [69, 136] on div at bounding box center [50, 141] width 73 height 97
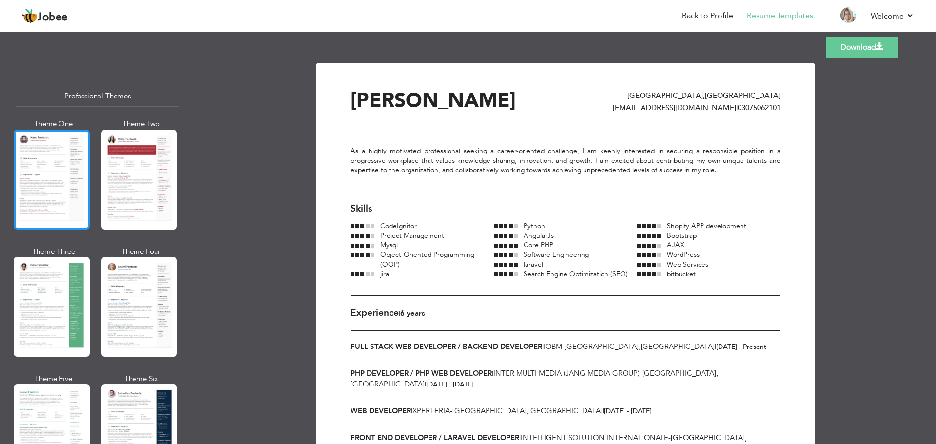
click at [38, 155] on div at bounding box center [52, 180] width 76 height 100
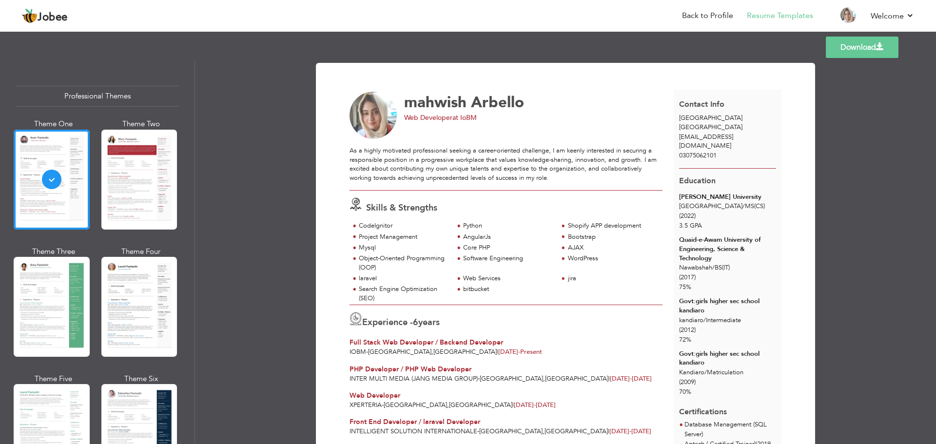
click at [110, 100] on div "Professional Themes" at bounding box center [97, 96] width 163 height 21
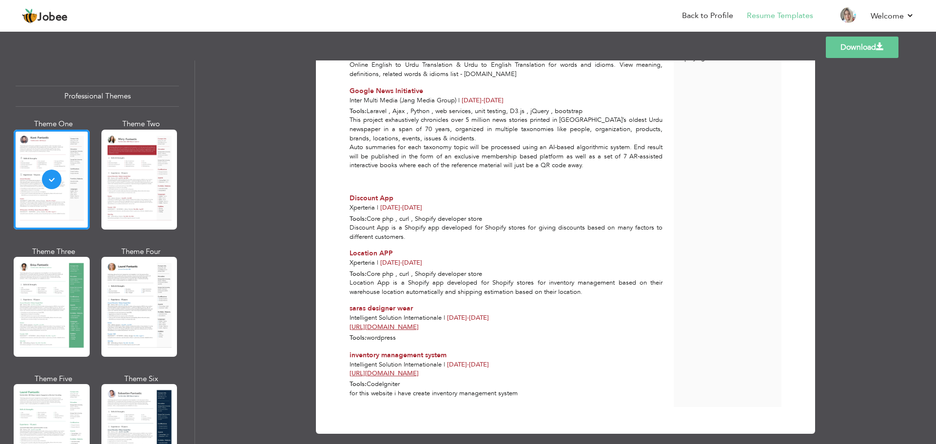
scroll to position [633, 0]
click at [857, 48] on link "Download" at bounding box center [862, 47] width 73 height 21
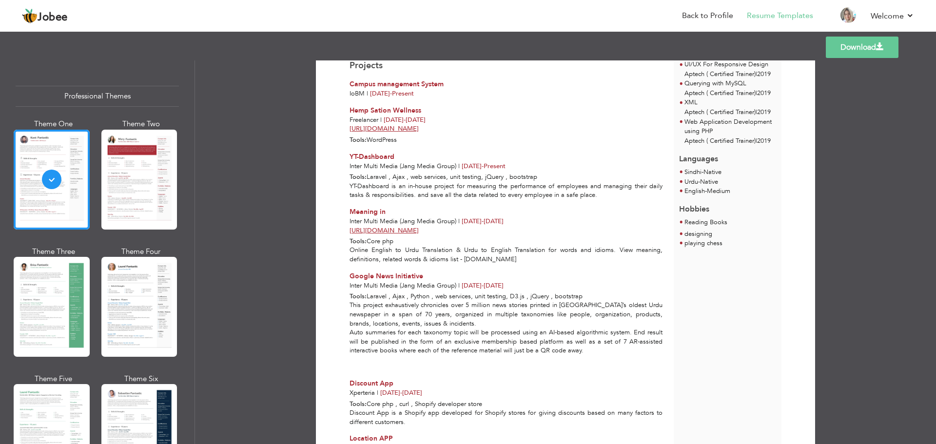
scroll to position [438, 0]
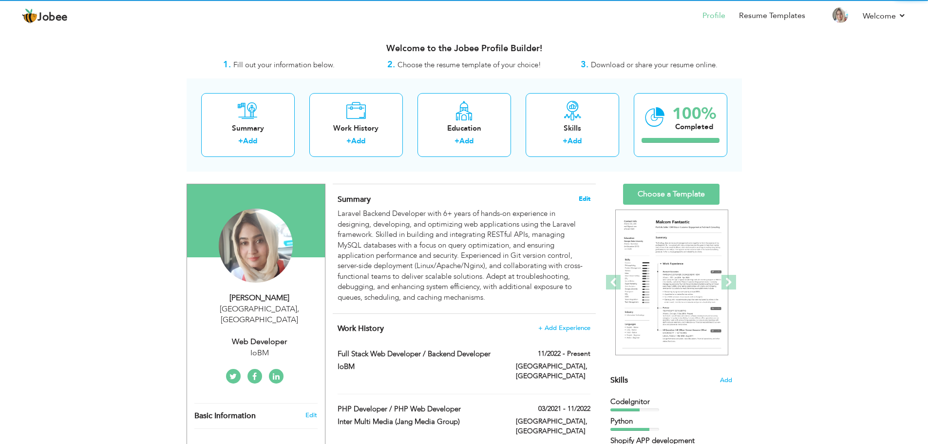
click at [585, 200] on span "Edit" at bounding box center [585, 198] width 12 height 7
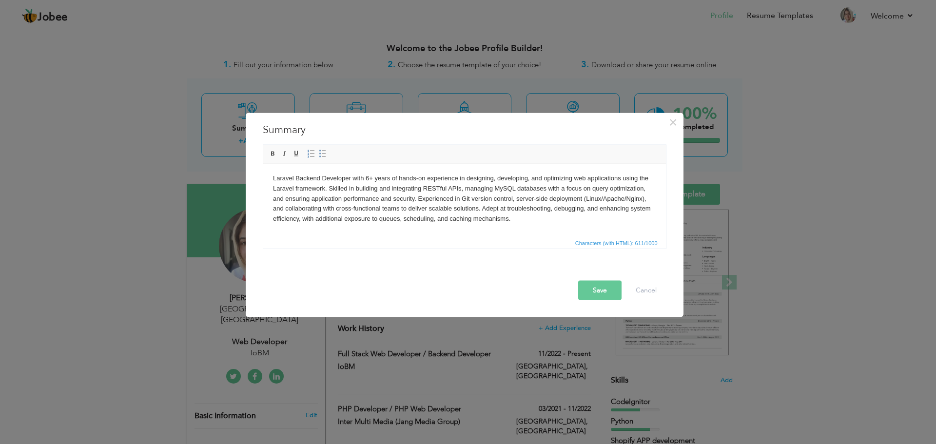
drag, startPoint x: 584, startPoint y: 200, endPoint x: 643, endPoint y: 199, distance: 59.5
click at [643, 199] on body "Laravel Backend Developer with 6+ years of hands-on experience in designing, de…" at bounding box center [463, 198] width 383 height 51
click at [594, 285] on button "Save" at bounding box center [599, 289] width 43 height 19
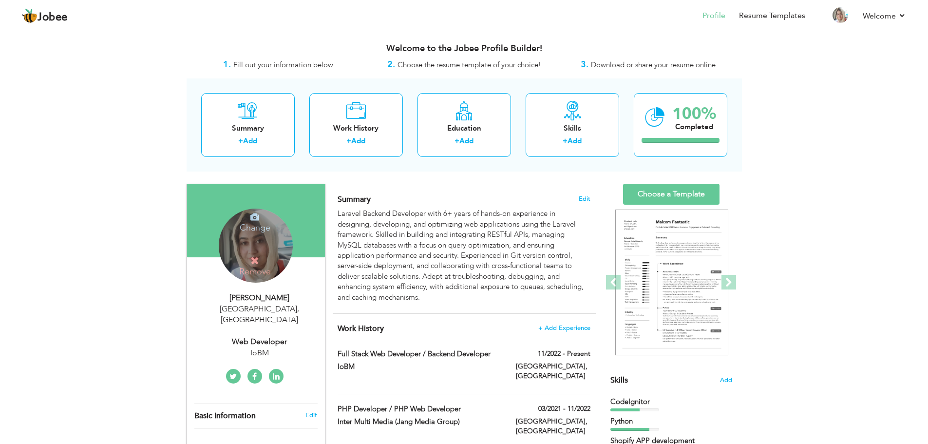
click at [261, 223] on h4 "Change" at bounding box center [255, 221] width 70 height 23
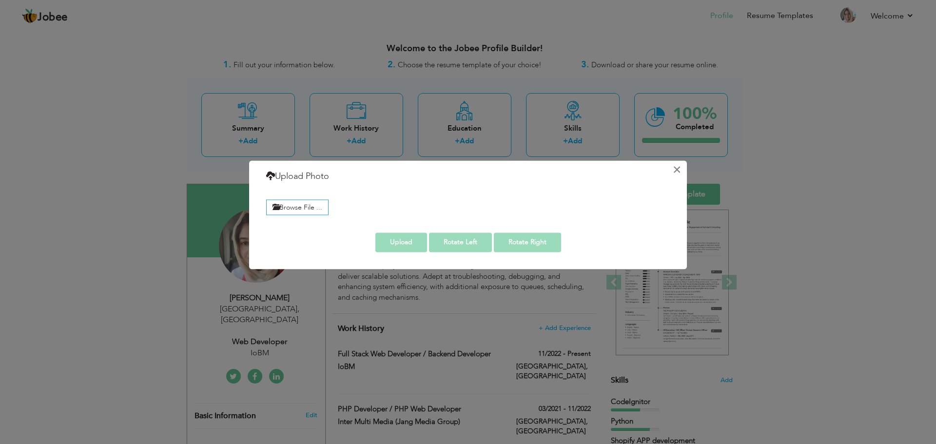
click at [680, 172] on button "×" at bounding box center [677, 170] width 16 height 16
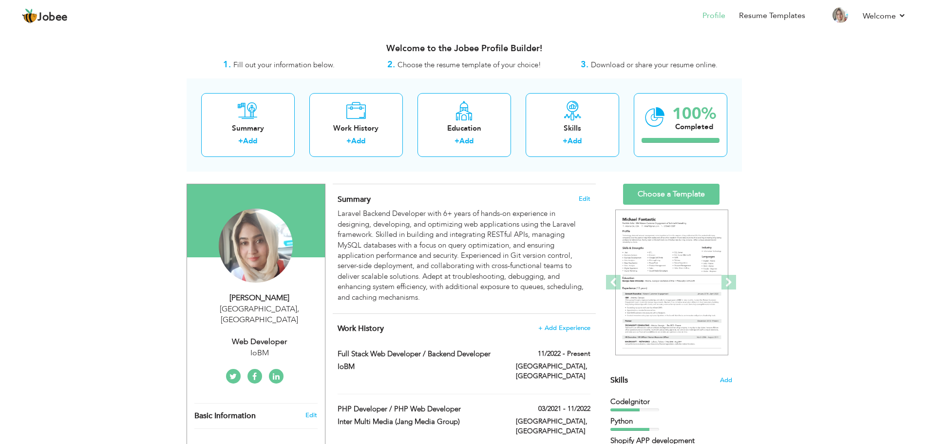
click at [273, 373] on icon at bounding box center [276, 377] width 7 height 8
click at [234, 373] on icon at bounding box center [233, 377] width 7 height 8
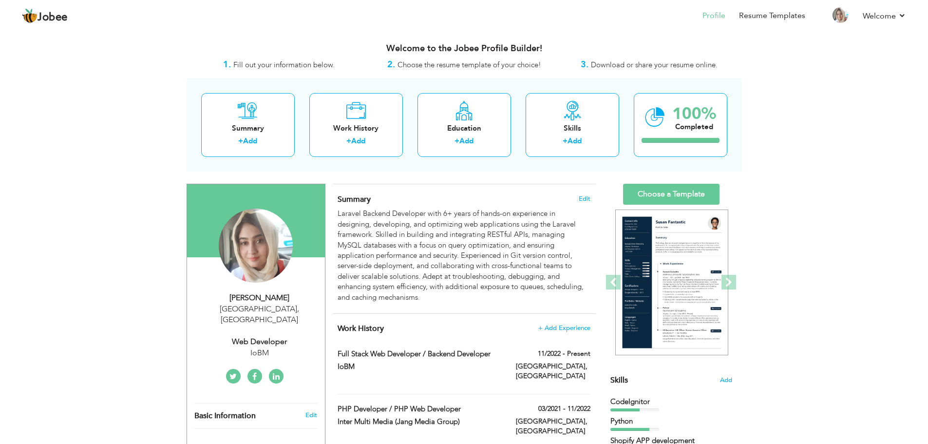
drag, startPoint x: 276, startPoint y: 363, endPoint x: 295, endPoint y: 367, distance: 19.0
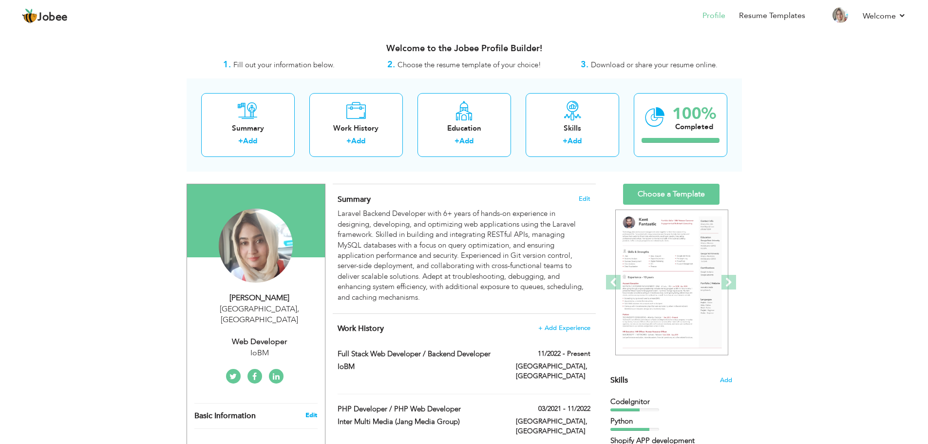
click at [315, 411] on link "Edit" at bounding box center [312, 415] width 12 height 9
select select "number:166"
select select "number:8"
type input "IoBM"
type input "Web Developer"
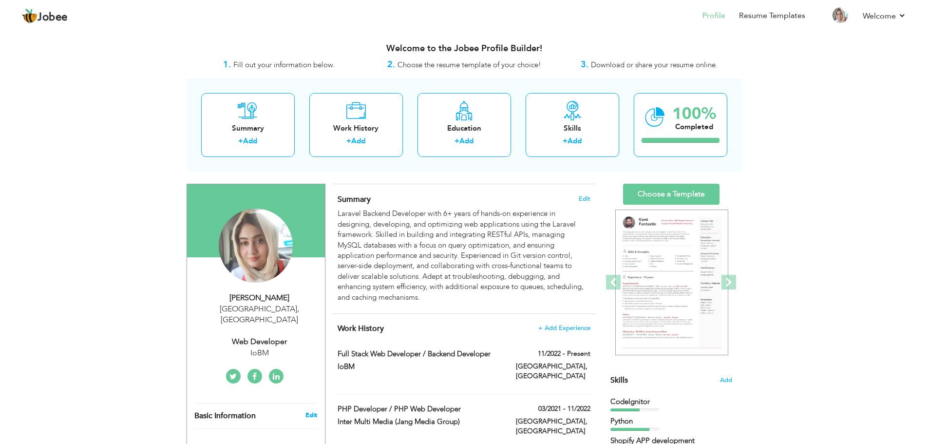
type input "https://www.linkedin.com/in/mahwish-arbello"
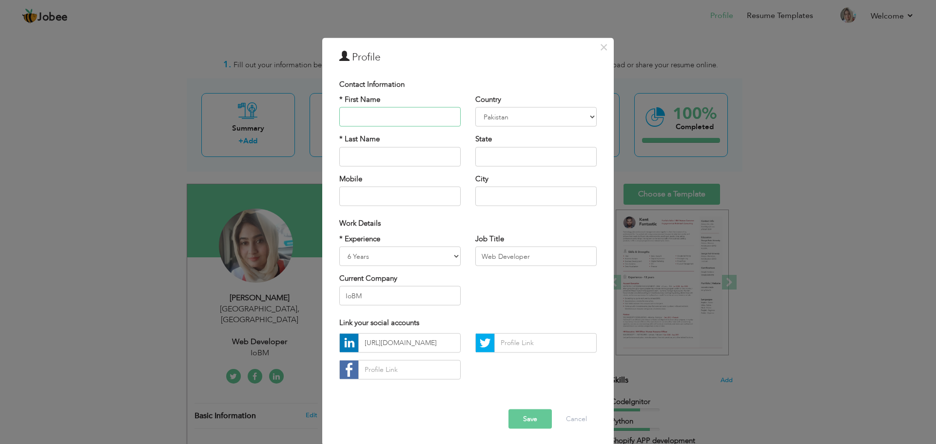
scroll to position [9, 0]
click at [384, 341] on input "https://www.linkedin.com/in/mahwish-arbello" at bounding box center [409, 340] width 102 height 19
drag, startPoint x: 433, startPoint y: 339, endPoint x: 458, endPoint y: 339, distance: 25.3
click at [458, 339] on div "https://www.linkedin.com/in/mahwish-arbello" at bounding box center [400, 358] width 136 height 54
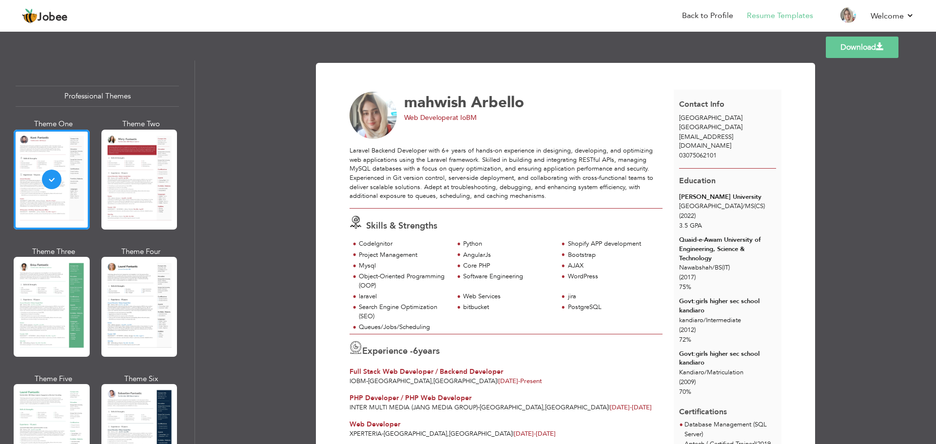
click at [868, 45] on link "Download" at bounding box center [862, 47] width 73 height 21
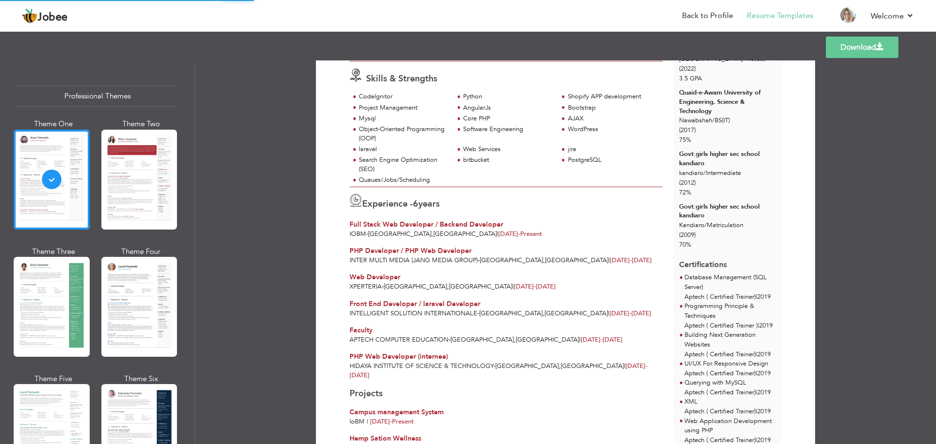
scroll to position [146, 0]
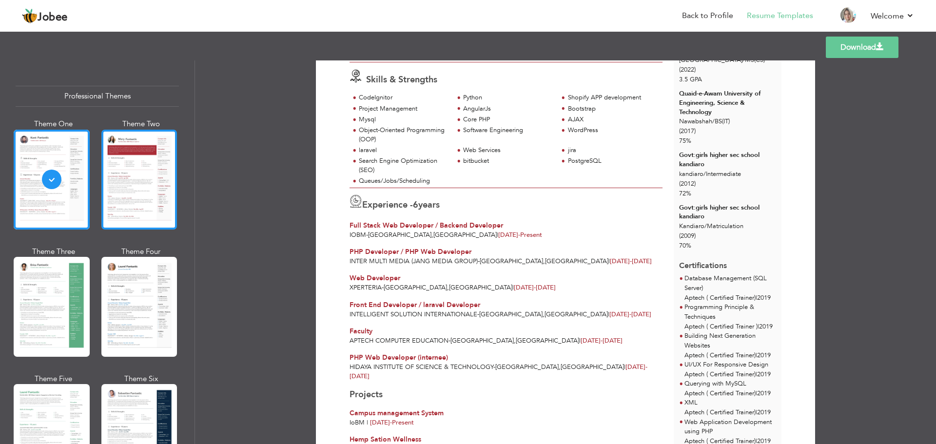
click at [132, 175] on div at bounding box center [139, 180] width 76 height 100
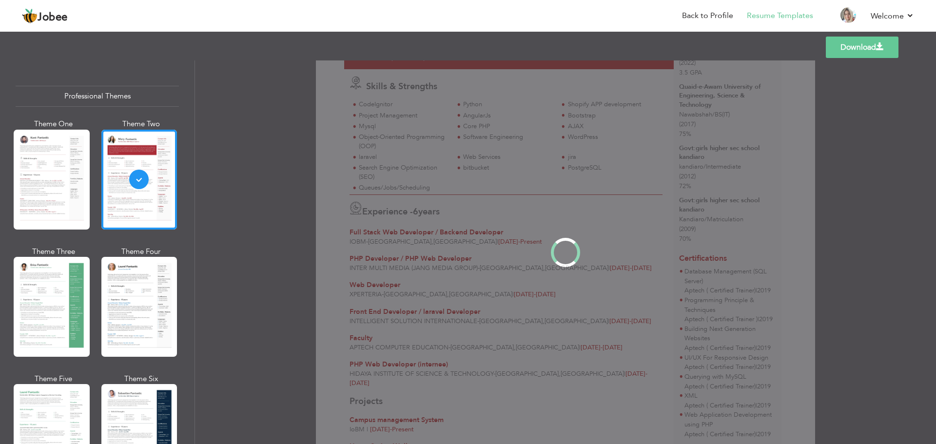
scroll to position [0, 0]
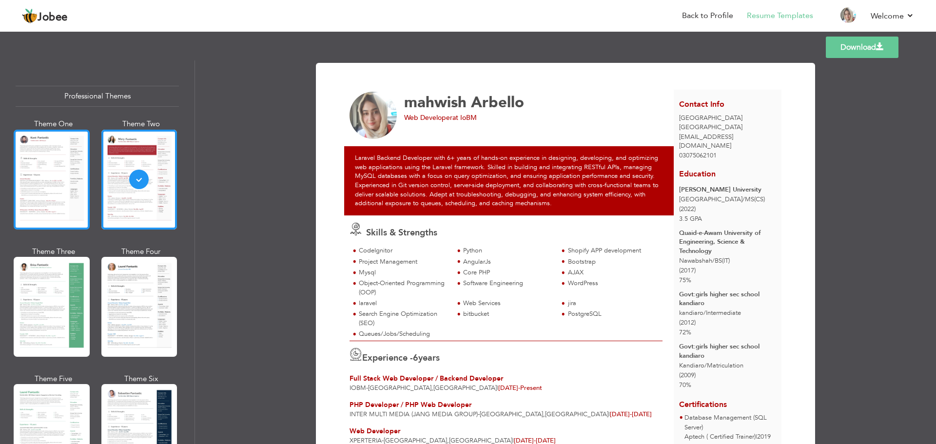
click at [43, 157] on div at bounding box center [52, 180] width 76 height 100
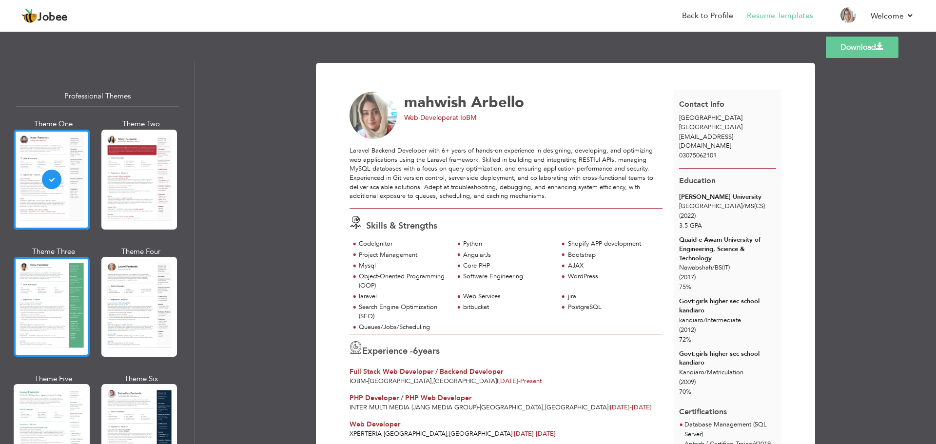
click at [68, 272] on div at bounding box center [52, 307] width 76 height 100
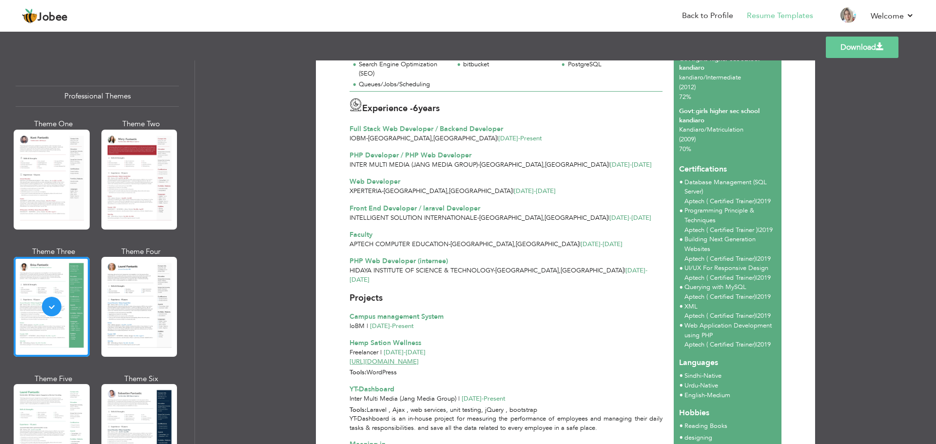
scroll to position [244, 0]
click at [120, 285] on div at bounding box center [139, 307] width 76 height 100
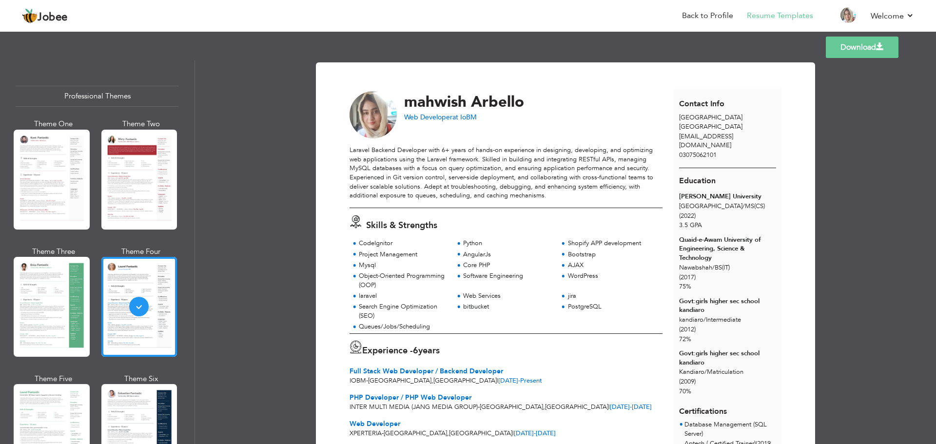
scroll to position [0, 0]
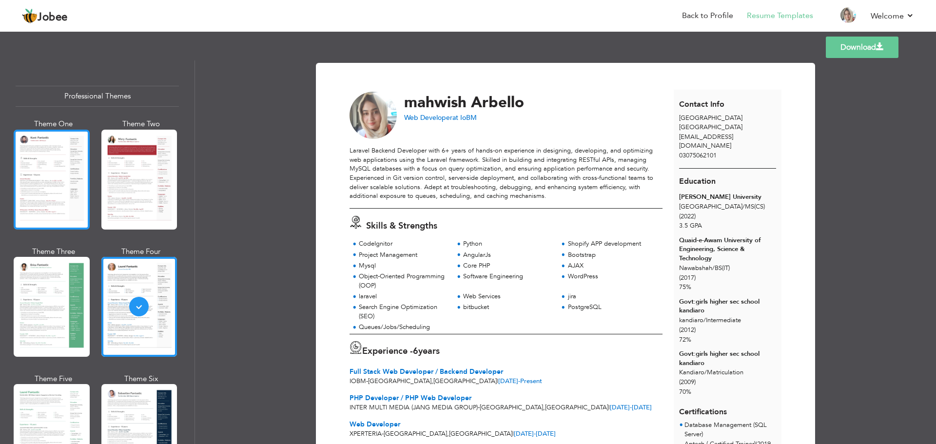
click at [72, 207] on div at bounding box center [52, 180] width 76 height 100
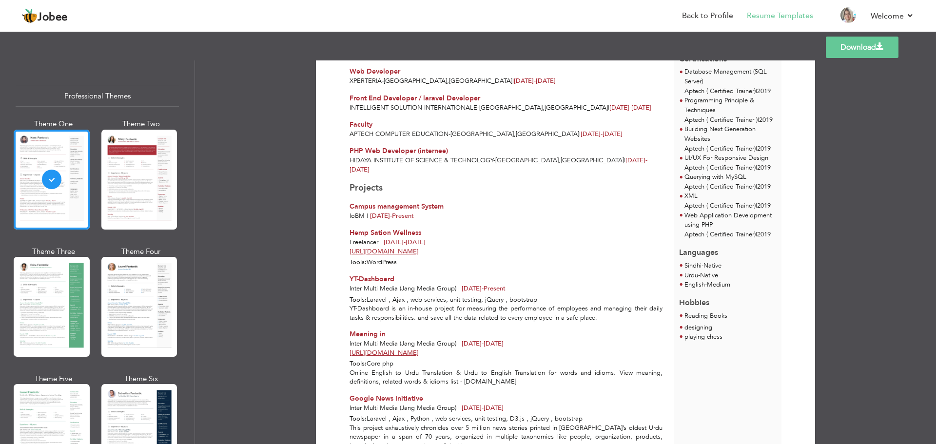
scroll to position [487, 0]
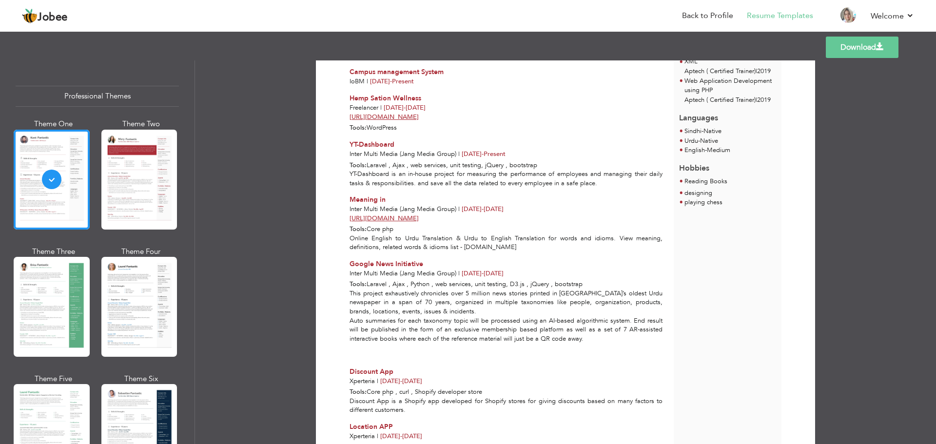
click at [851, 43] on link "Download" at bounding box center [862, 47] width 73 height 21
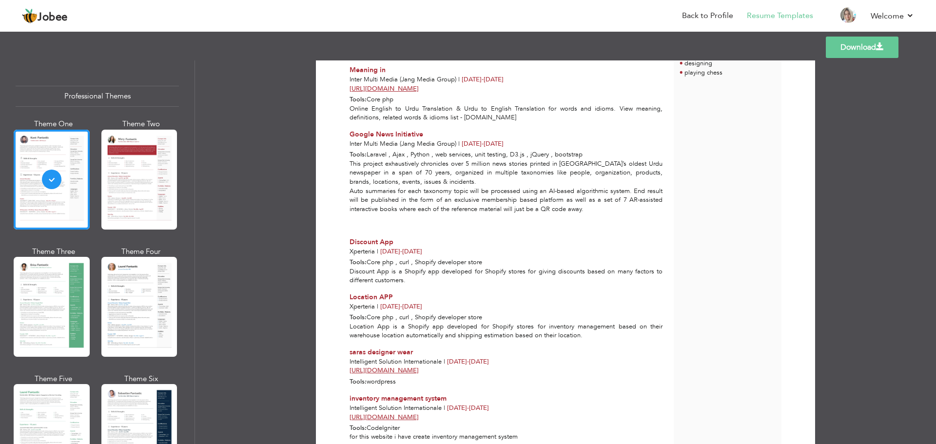
scroll to position [662, 0]
